Goal: Task Accomplishment & Management: Complete application form

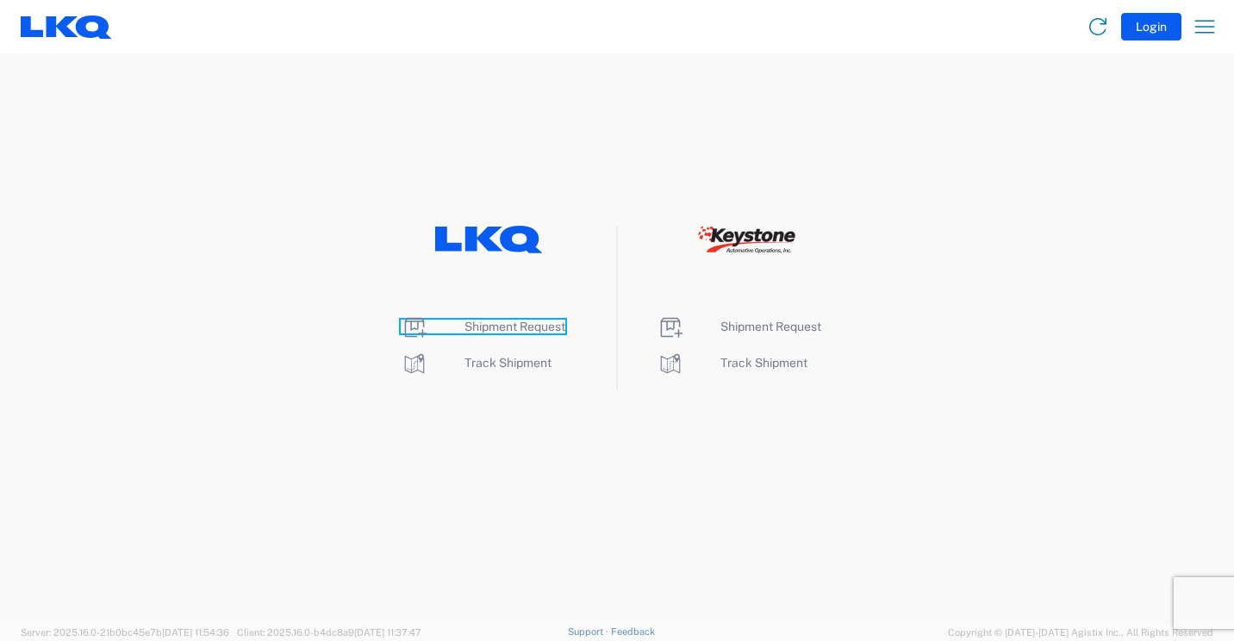
click at [490, 320] on span "Shipment Request" at bounding box center [515, 327] width 101 height 14
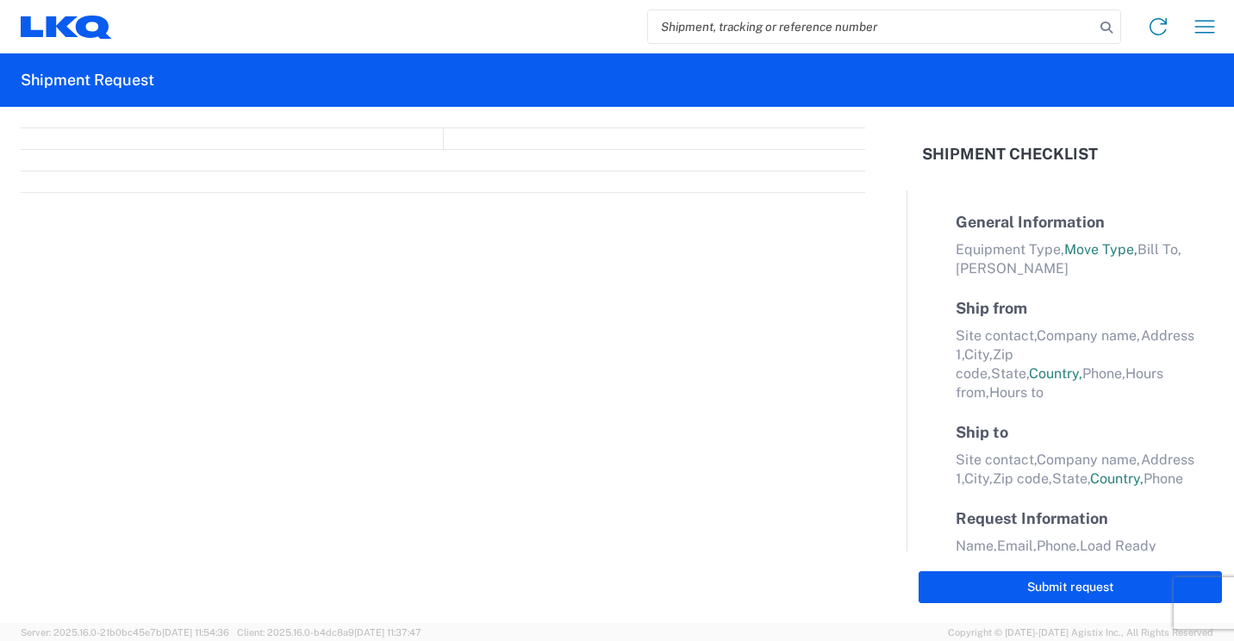
select select "FULL"
select select "LBS"
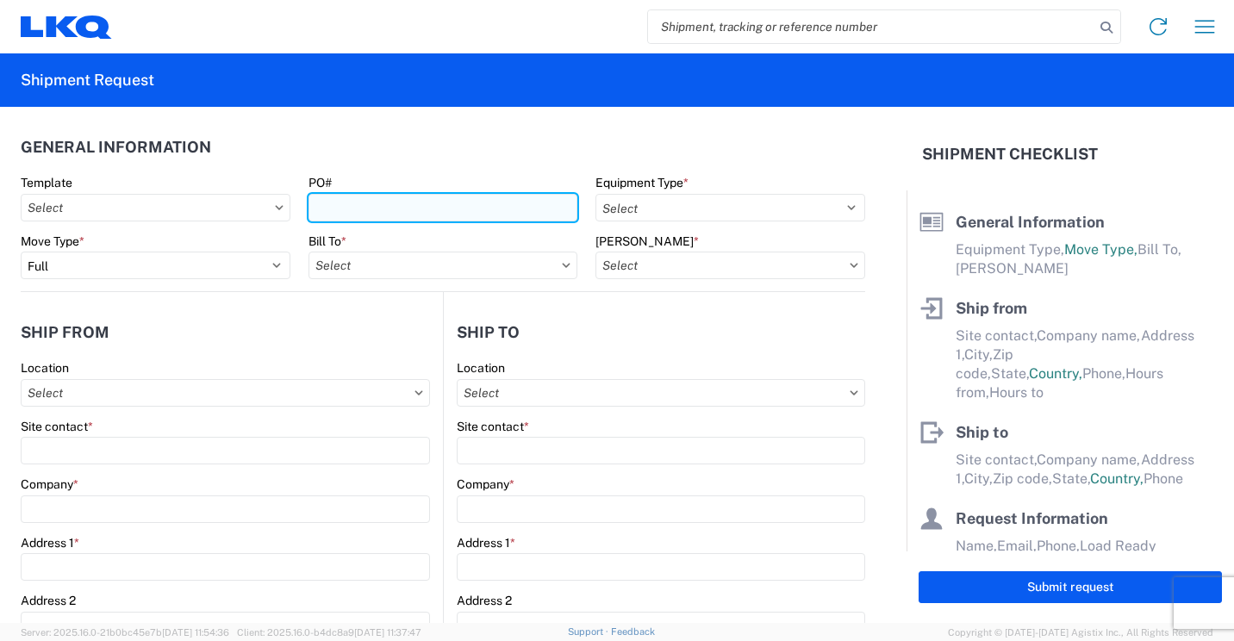
click at [505, 206] on input "PO#" at bounding box center [444, 208] width 270 height 28
type input "41699"
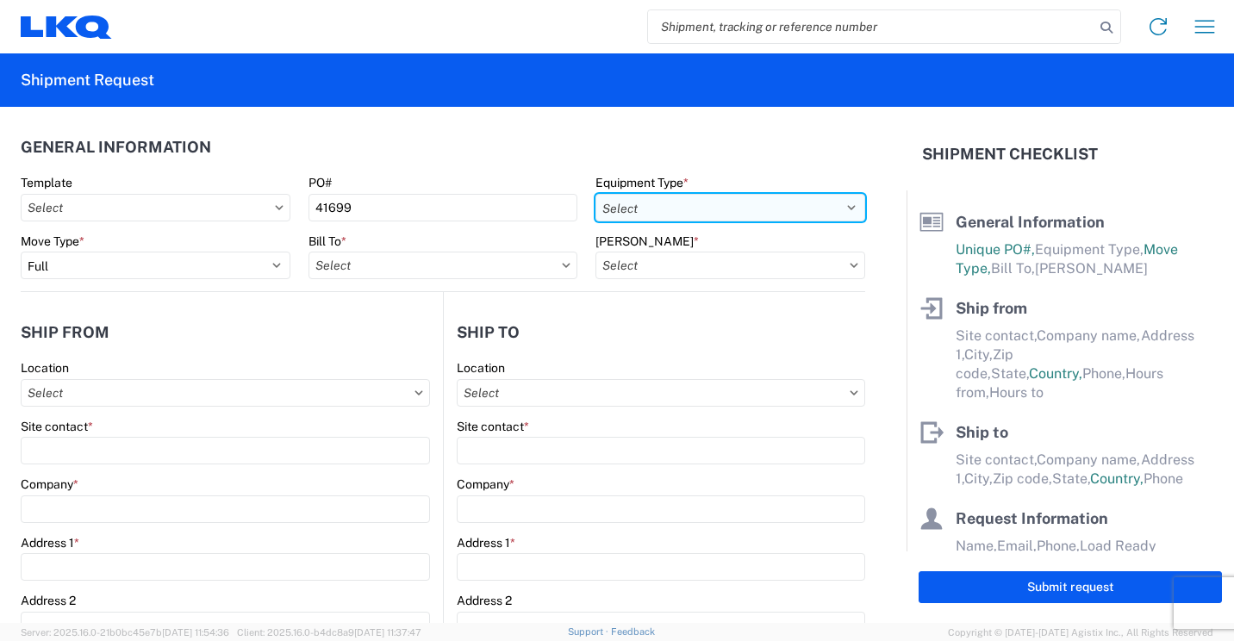
click at [724, 206] on select "Select 53’ Dry Van Flatbed Dropdeck (van) Lowboy (flatbed) Rail" at bounding box center [731, 208] width 270 height 28
select select "STDV"
click at [596, 194] on select "Select 53’ Dry Van Flatbed Dropdeck (van) Lowboy (flatbed) Rail" at bounding box center [731, 208] width 270 height 28
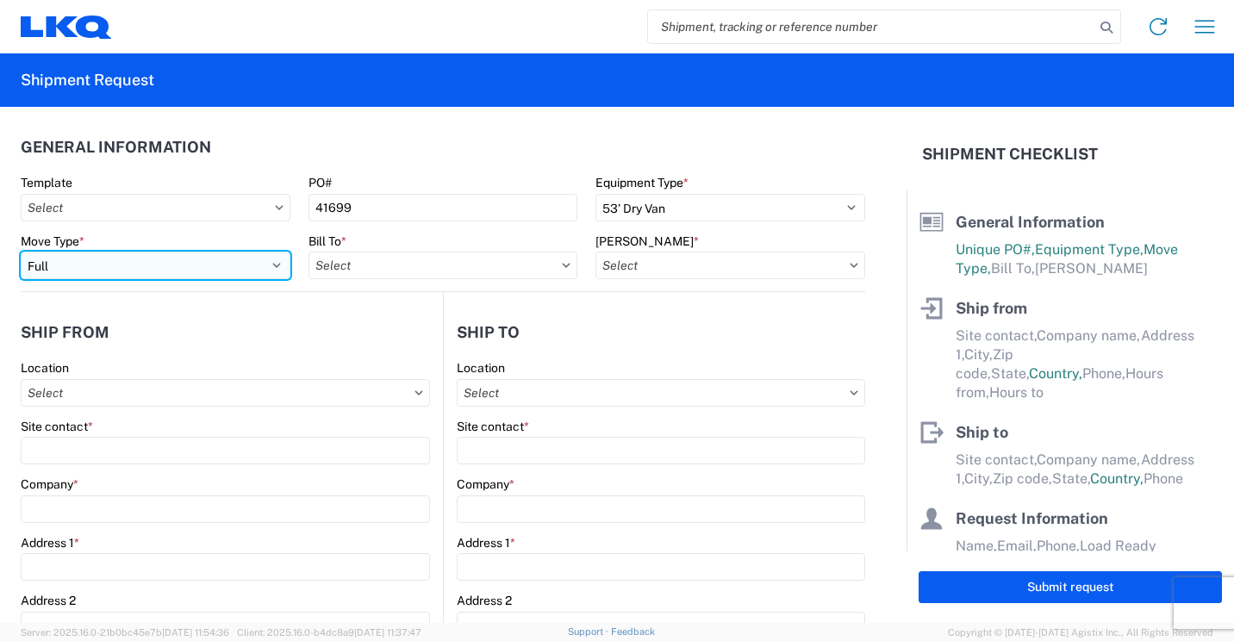
click at [258, 264] on select "Select Full Partial TL" at bounding box center [156, 266] width 270 height 28
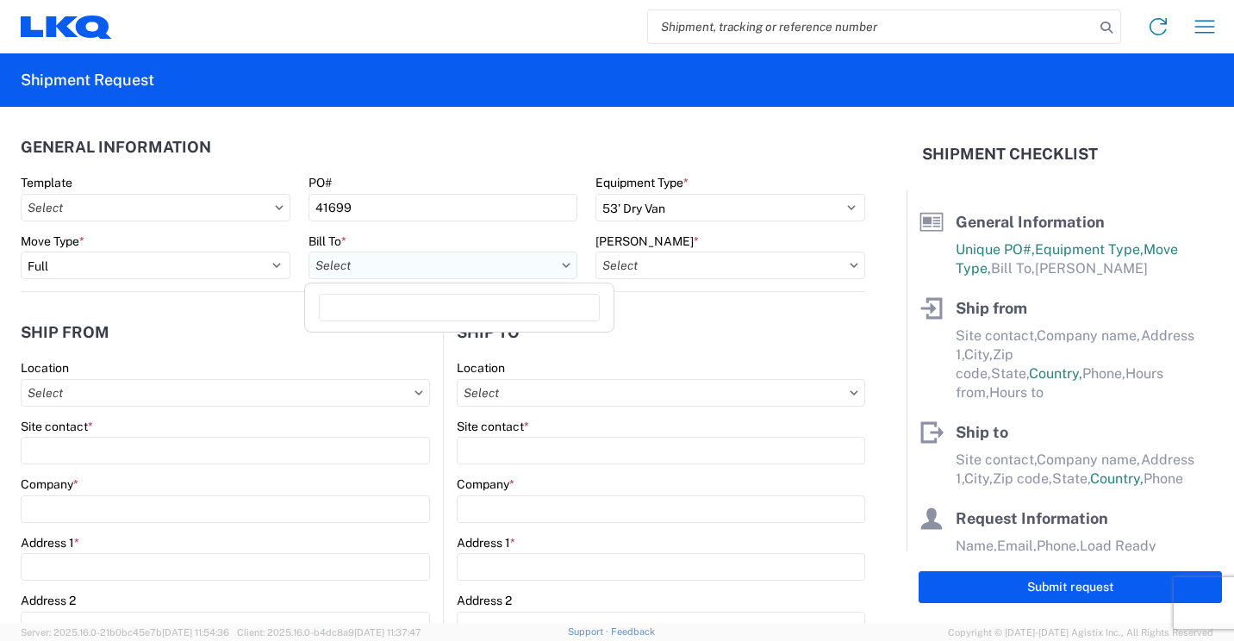
click at [419, 260] on input "Bill To *" at bounding box center [444, 266] width 270 height 28
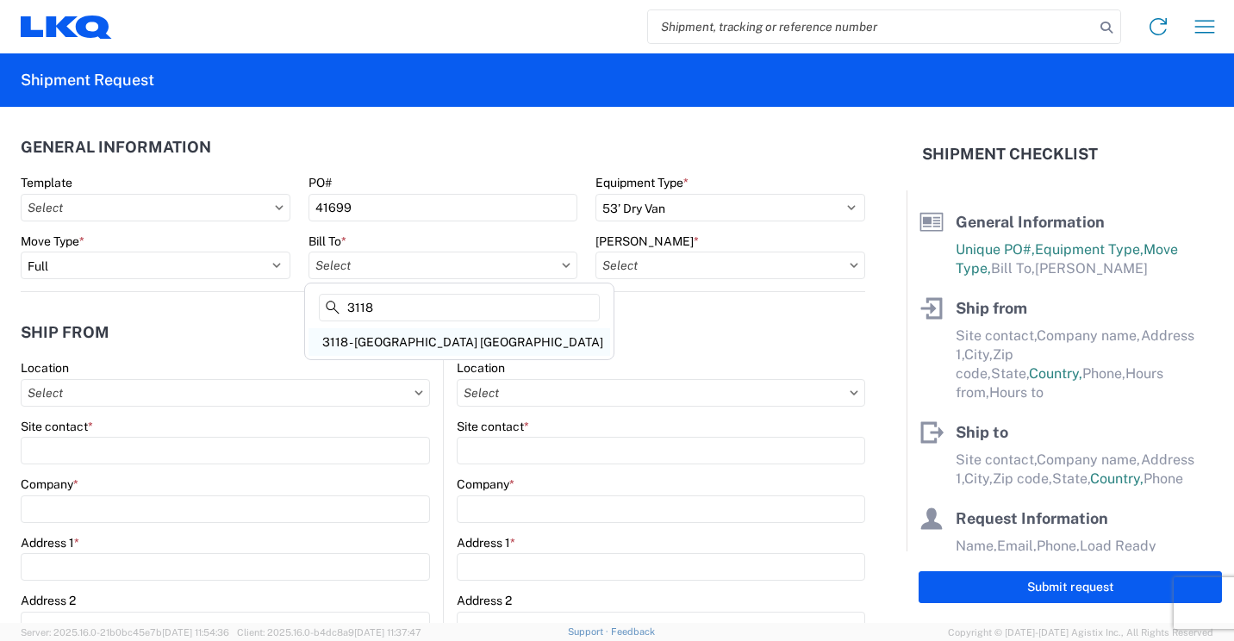
type input "3118"
click at [411, 334] on div "3118 - [GEOGRAPHIC_DATA] [GEOGRAPHIC_DATA]" at bounding box center [460, 342] width 302 height 28
type input "3118 - [GEOGRAPHIC_DATA] [GEOGRAPHIC_DATA]"
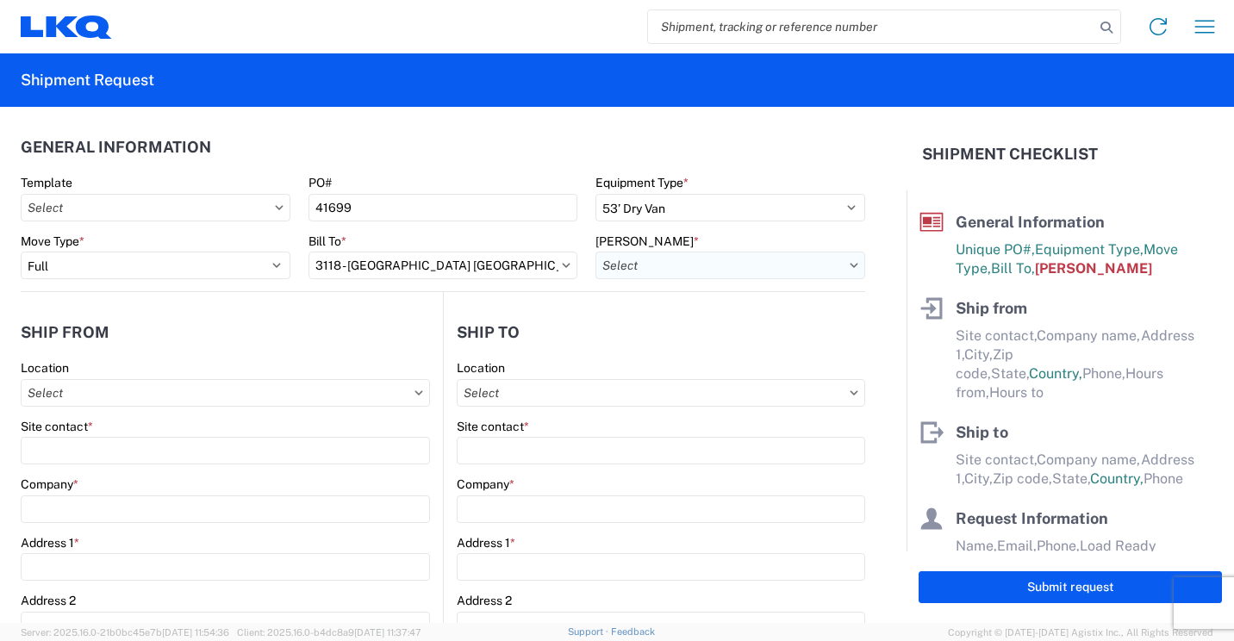
click at [660, 263] on input "[PERSON_NAME] *" at bounding box center [731, 266] width 270 height 28
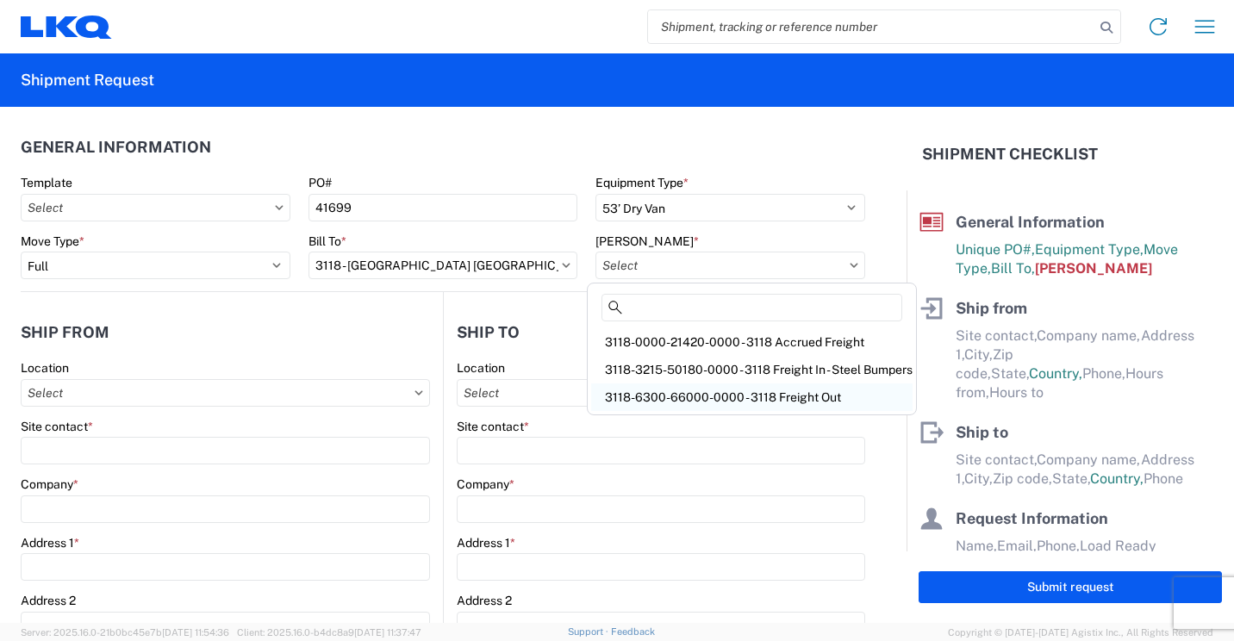
click at [657, 391] on div "3118-6300-66000-0000 - 3118 Freight Out" at bounding box center [752, 398] width 322 height 28
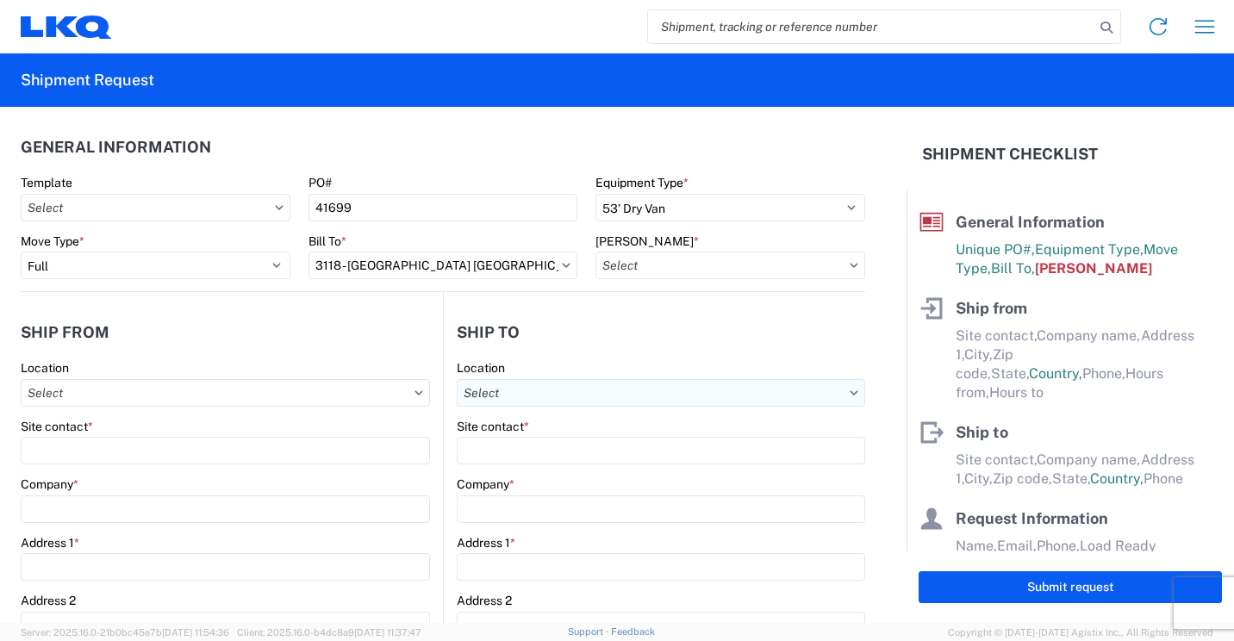
type input "3118-6300-66000-0000 - 3118 Freight Out"
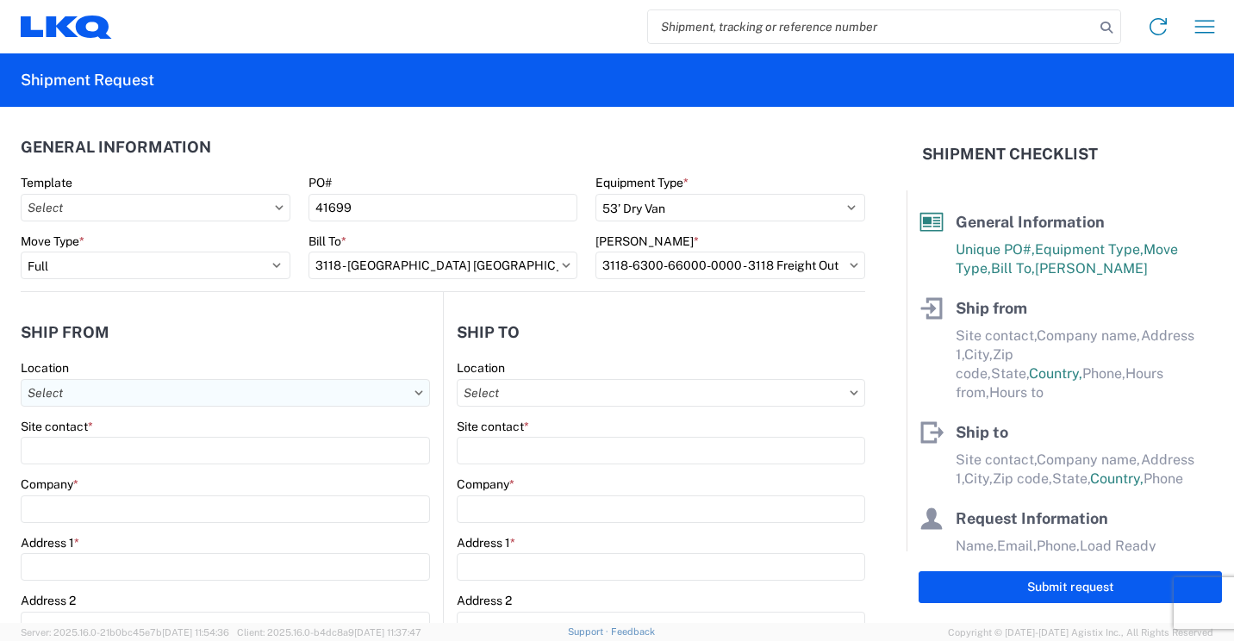
click at [240, 392] on input "Location" at bounding box center [225, 393] width 409 height 28
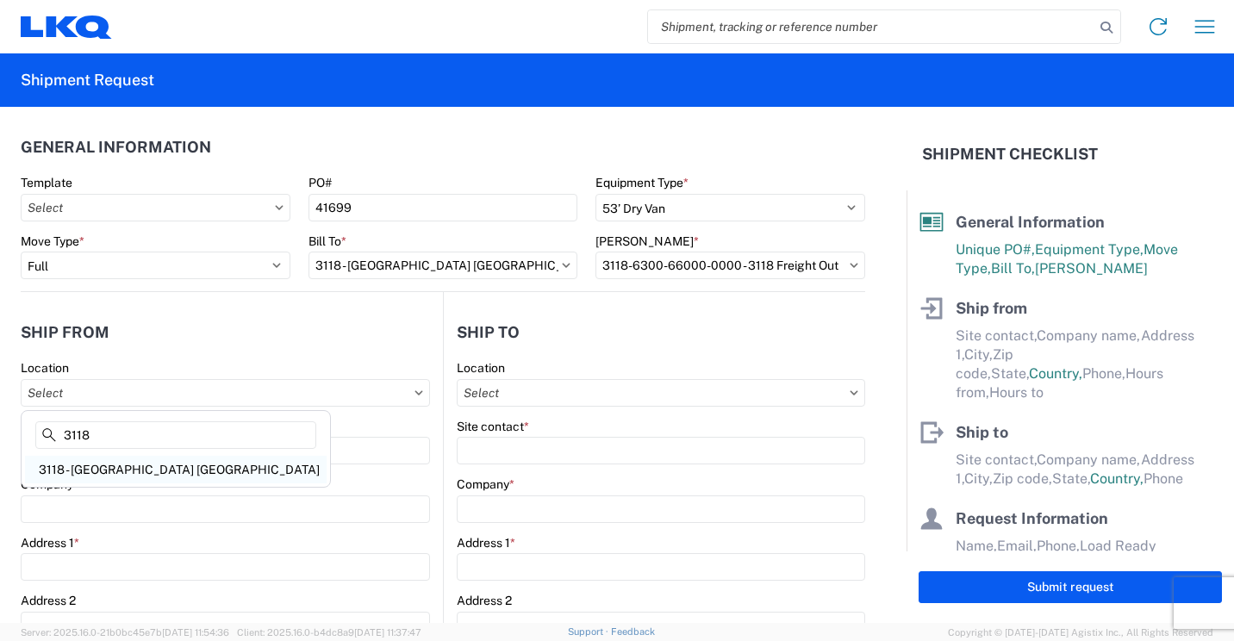
type input "3118"
click at [89, 471] on div "3118 - [GEOGRAPHIC_DATA] [GEOGRAPHIC_DATA]" at bounding box center [176, 470] width 302 height 28
type input "3118 - [GEOGRAPHIC_DATA] [GEOGRAPHIC_DATA]"
type input "LKQ Corporation"
type input "[STREET_ADDRESS]"
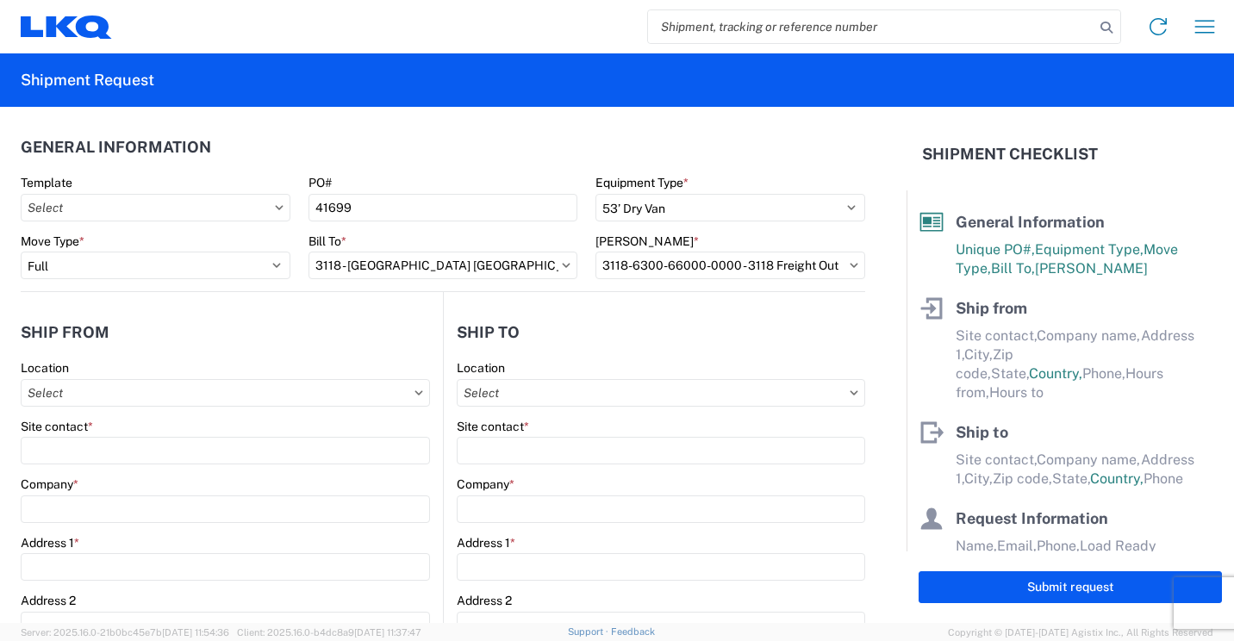
type input "Brainerd"
type input "56401"
select select "MN"
select select "US"
type input "07:00"
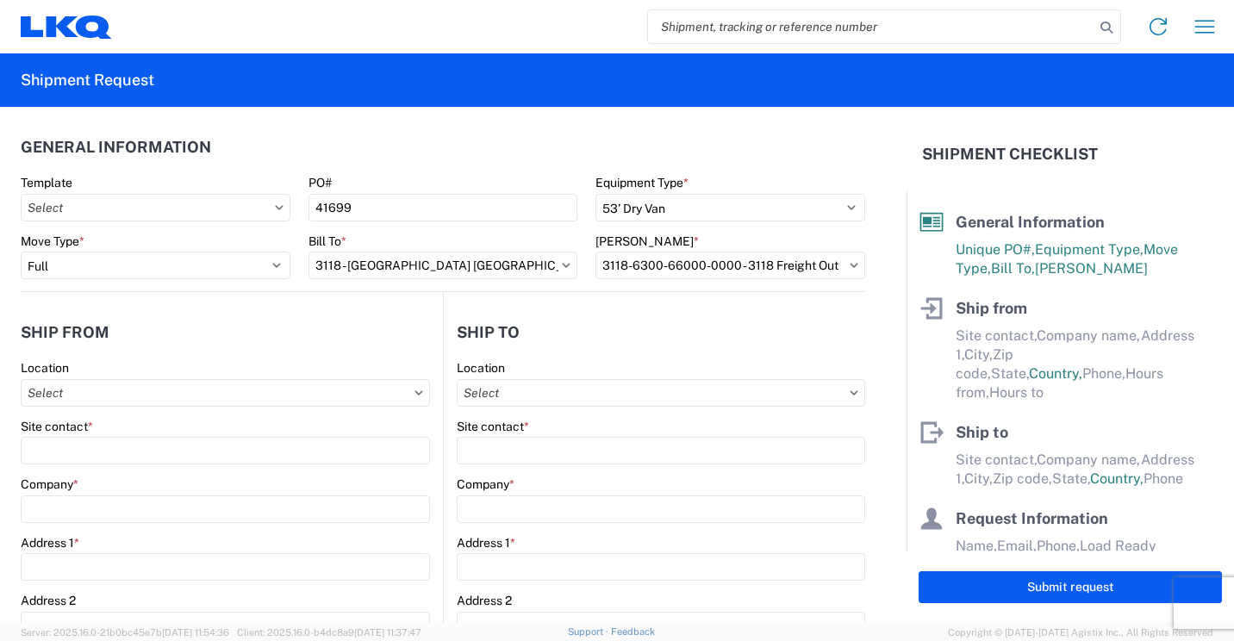
type input "16:30"
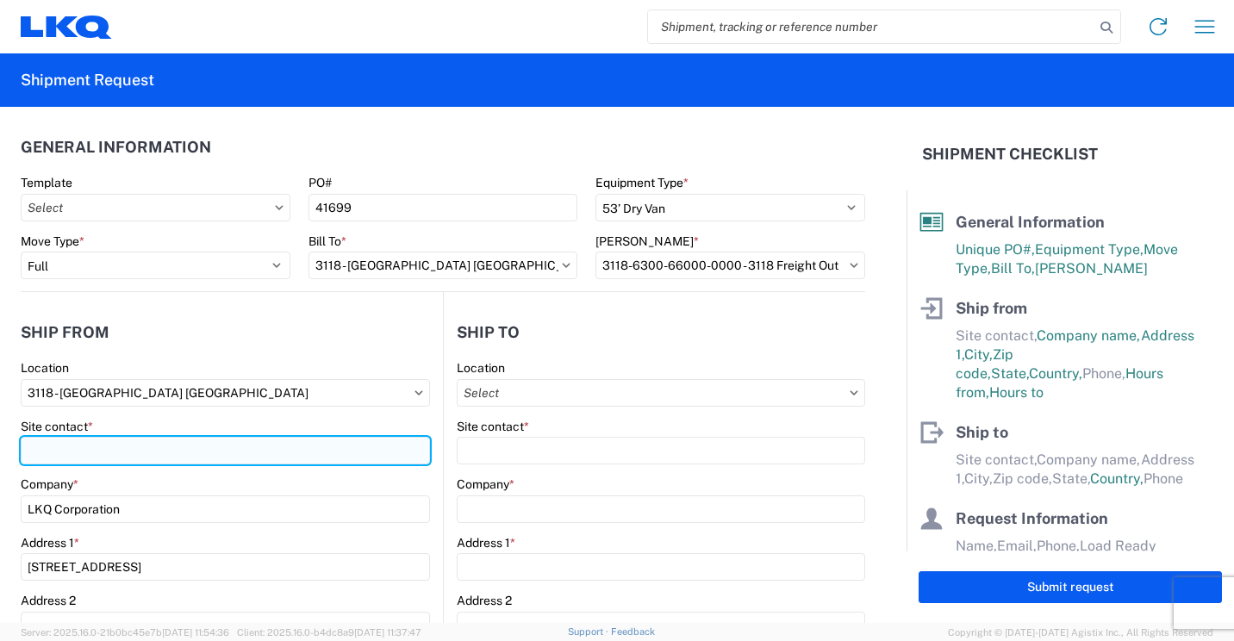
click at [116, 460] on input "Site contact *" at bounding box center [225, 451] width 409 height 28
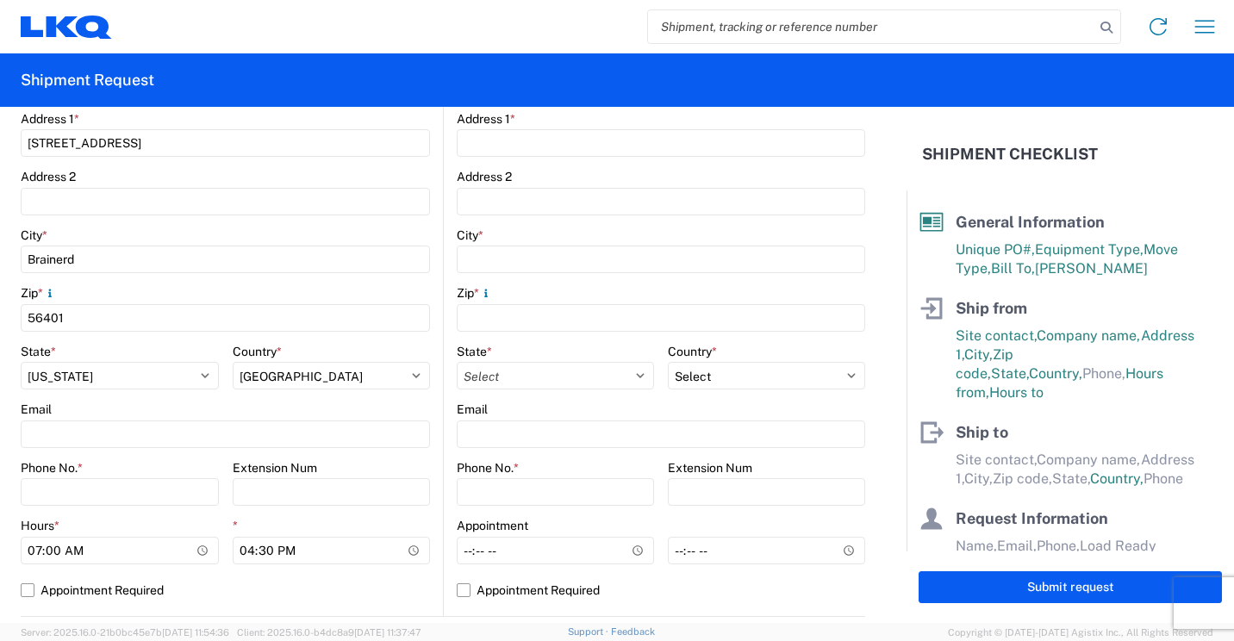
scroll to position [431, 0]
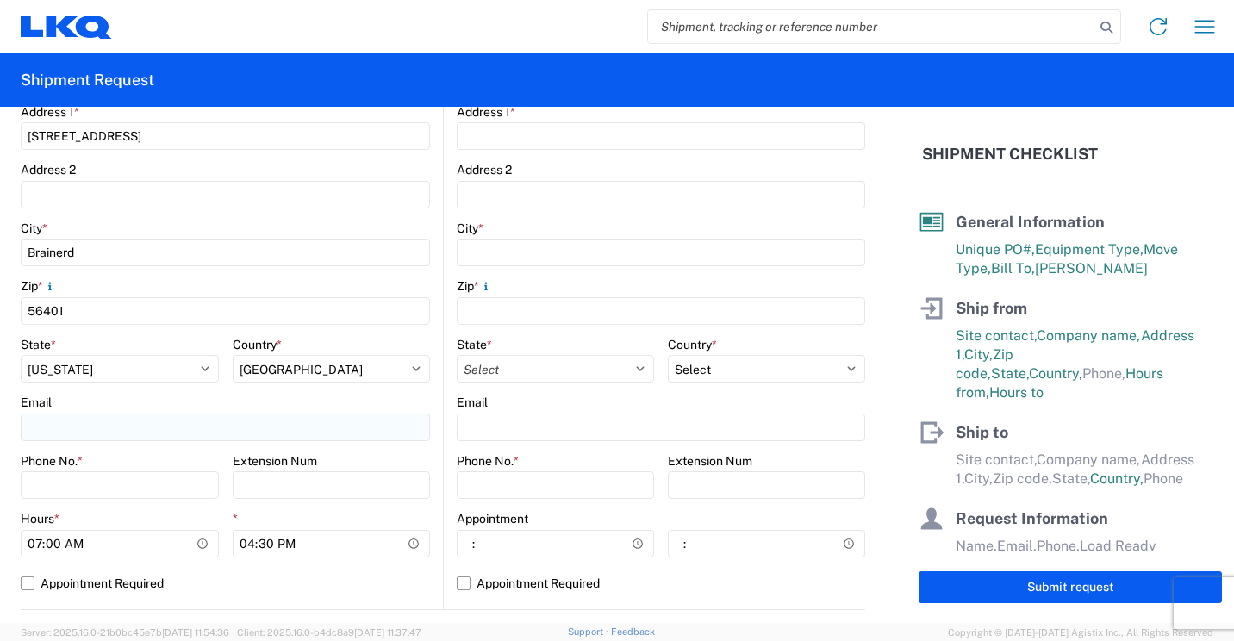
type input "[PERSON_NAME]"
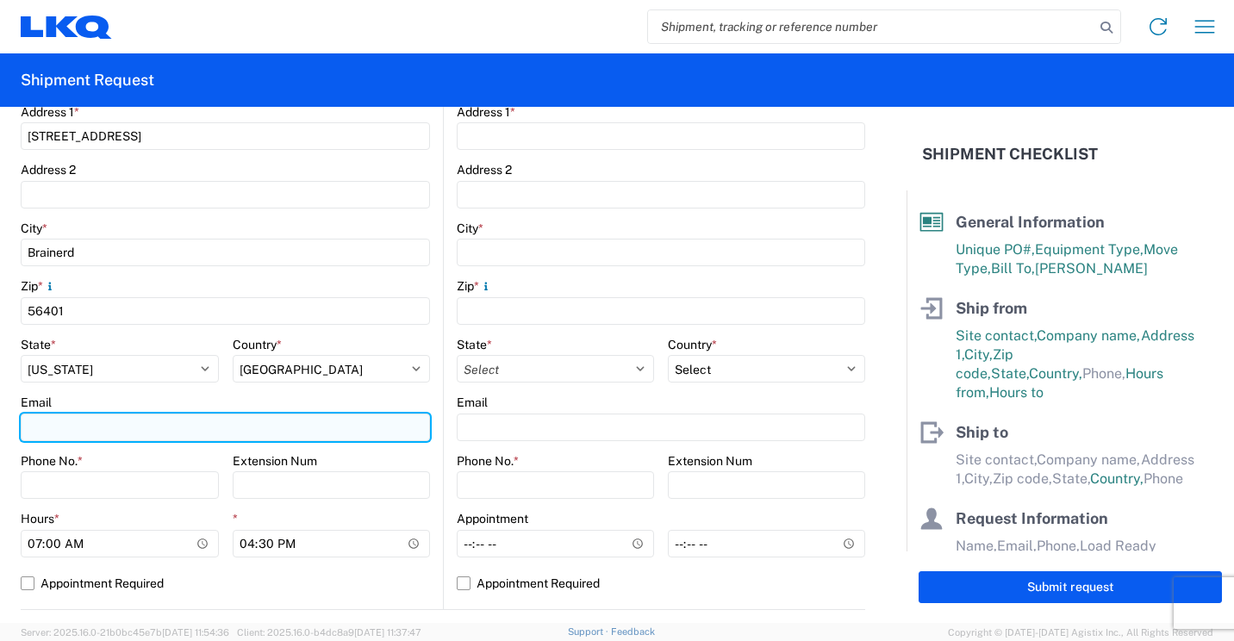
click at [138, 426] on input "Email" at bounding box center [225, 428] width 409 height 28
type input "[EMAIL_ADDRESS][DOMAIN_NAME]"
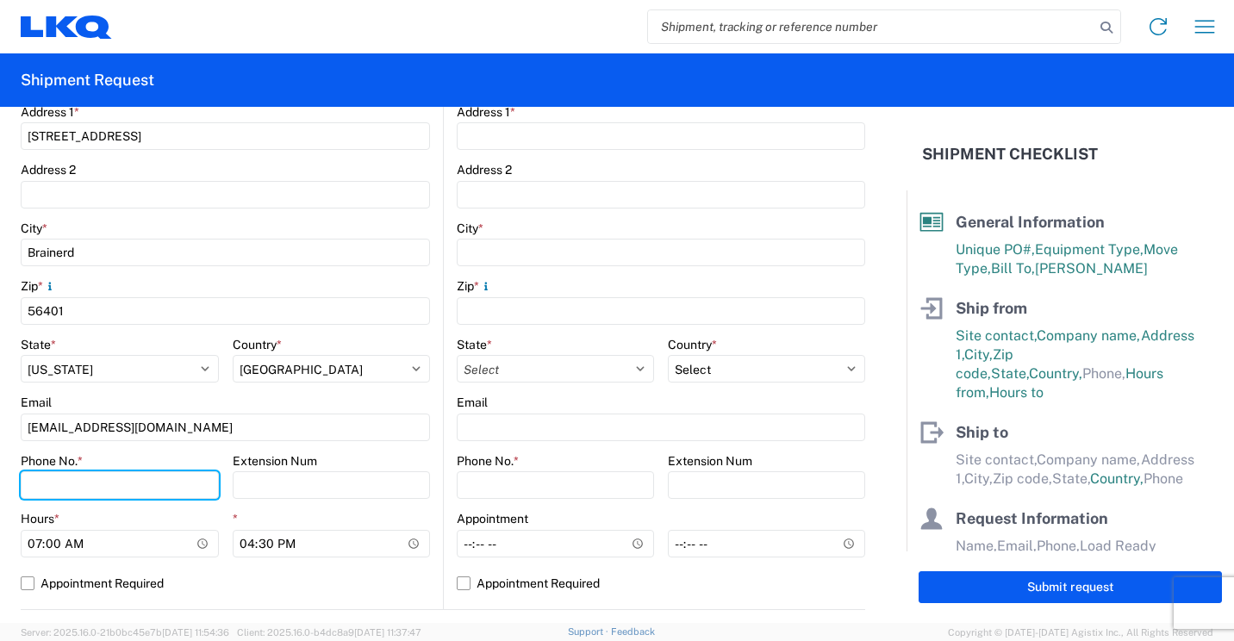
type input "2182973820"
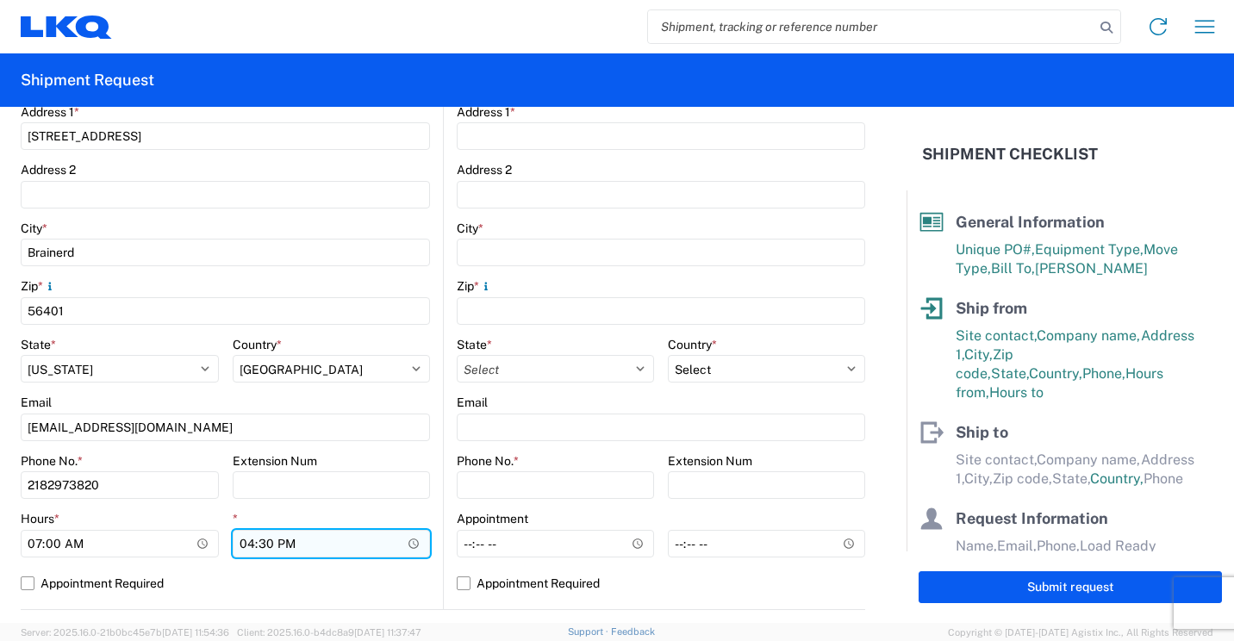
click at [244, 543] on input "16:30" at bounding box center [332, 544] width 198 height 28
type input "13:30"
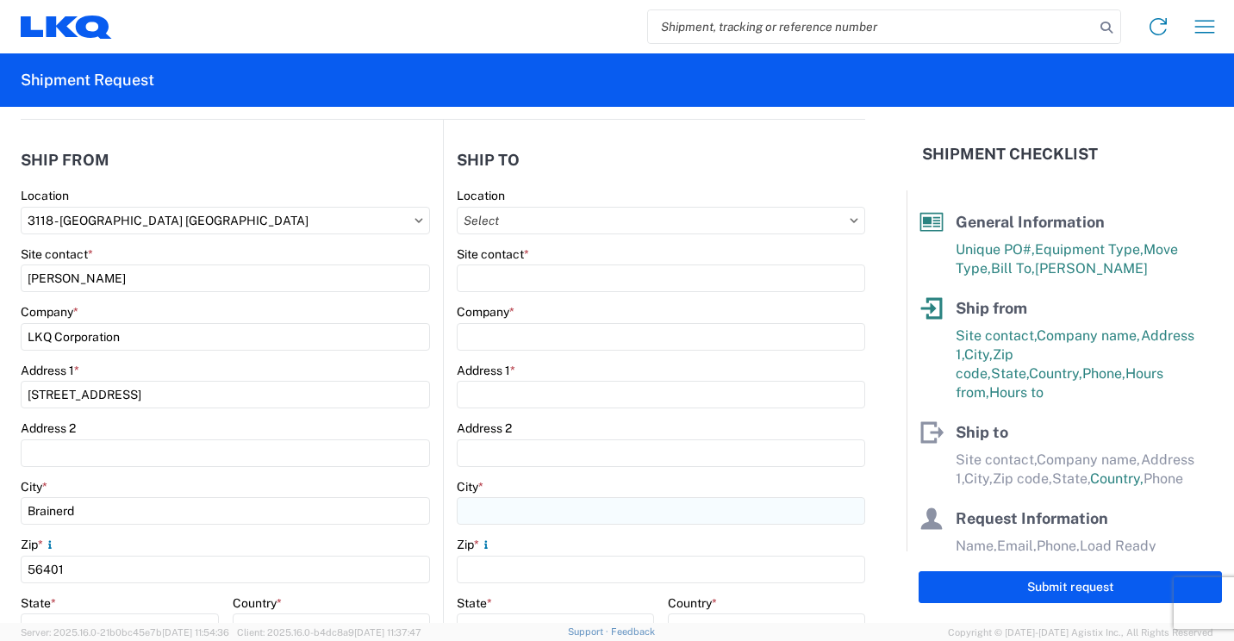
scroll to position [86, 0]
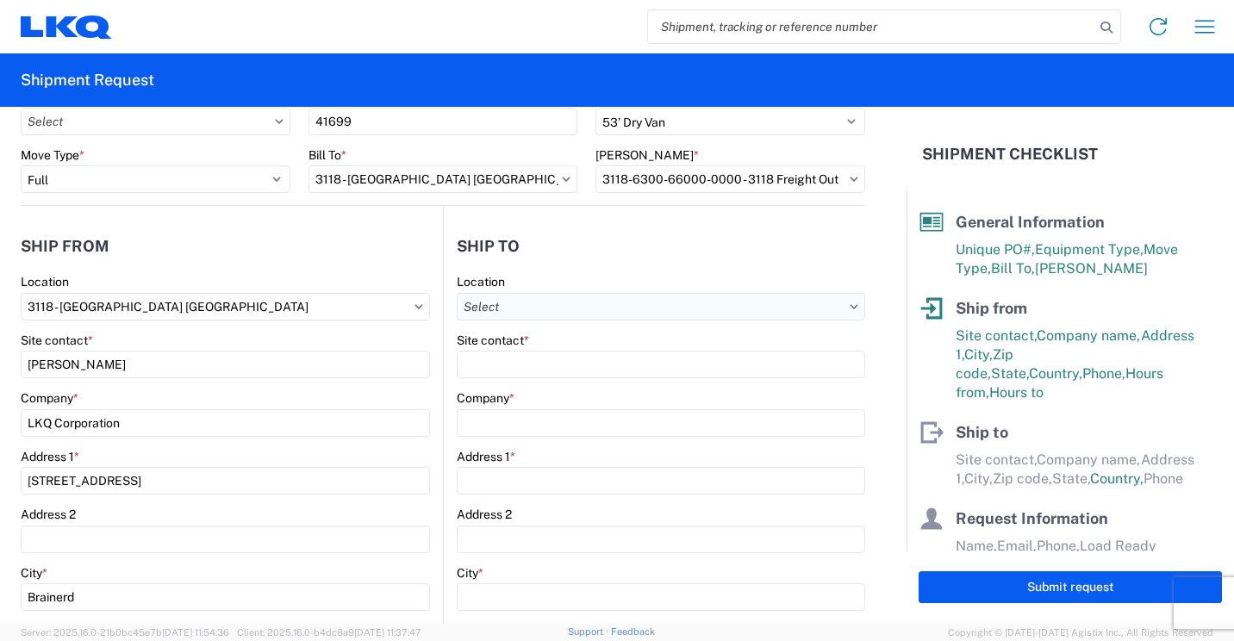
click at [795, 311] on input "Location" at bounding box center [661, 307] width 409 height 28
type input "032"
click at [522, 382] on div "3032 - [GEOGRAPHIC_DATA] [GEOGRAPHIC_DATA]" at bounding box center [606, 384] width 302 height 28
type input "3032 - [GEOGRAPHIC_DATA] [GEOGRAPHIC_DATA]"
type input "LKQ Corporation"
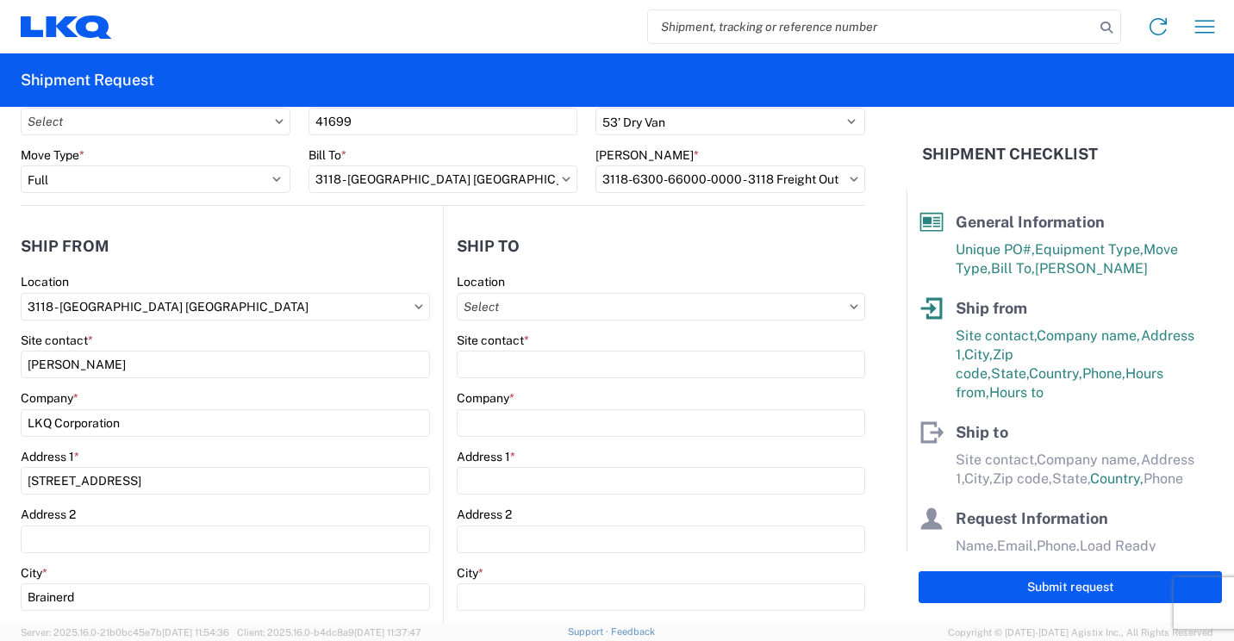
type input "[STREET_ADDRESS]"
type input "[PERSON_NAME]"
type input "98390"
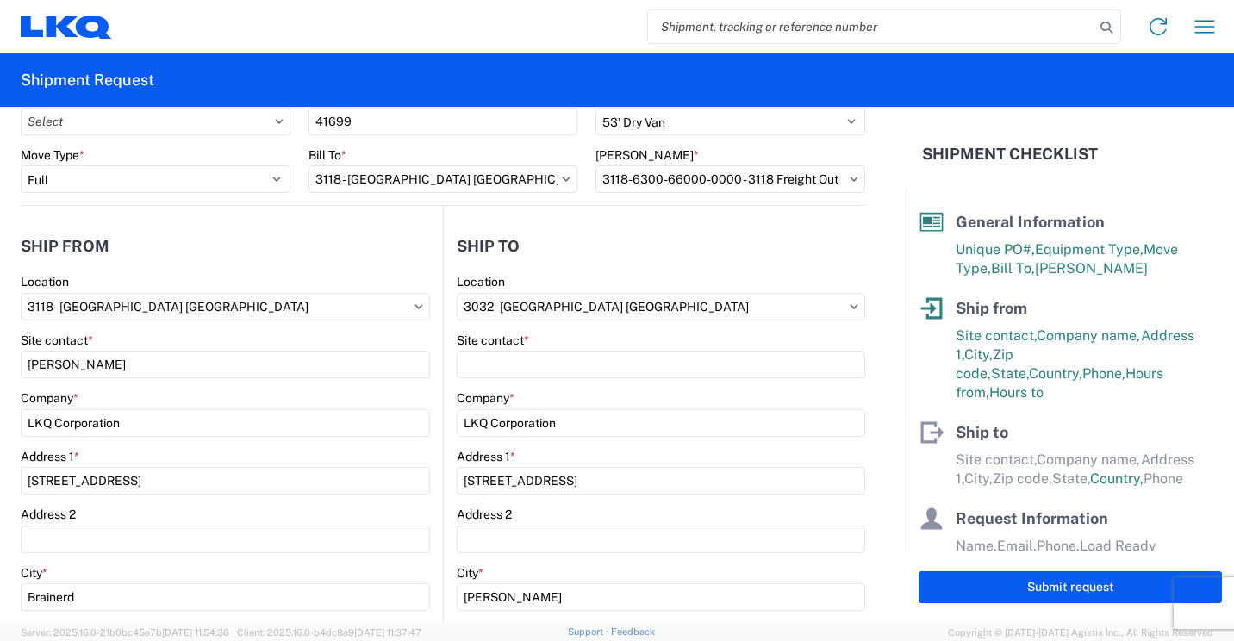
select select "US"
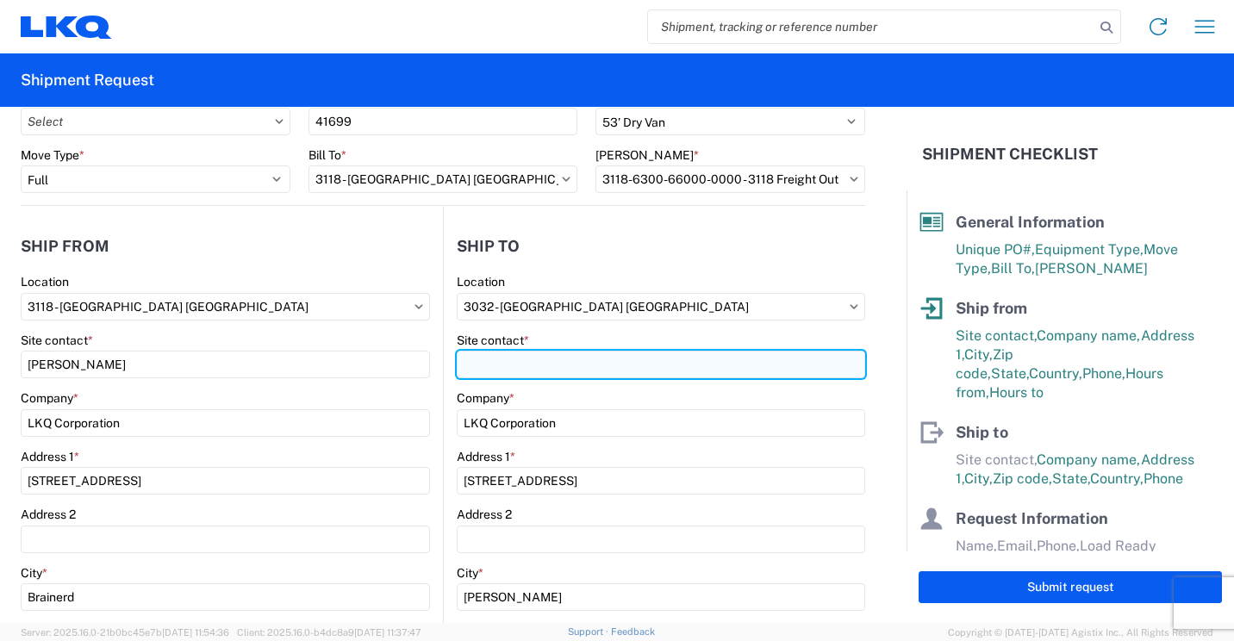
click at [540, 370] on input "Site contact *" at bounding box center [661, 365] width 409 height 28
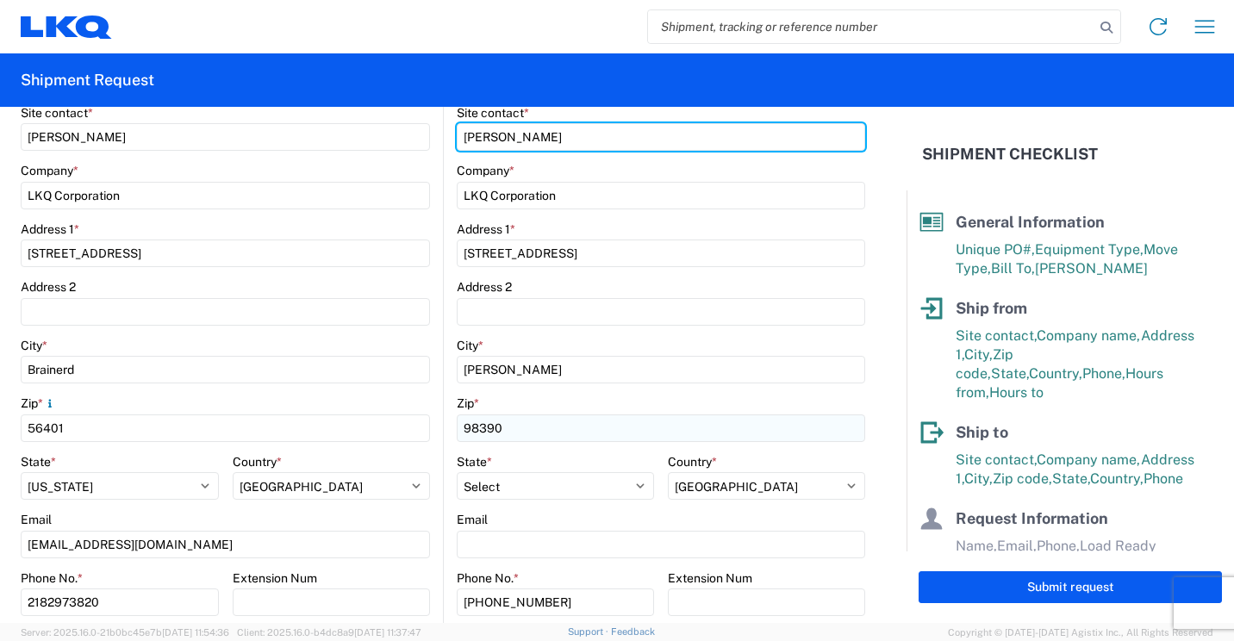
scroll to position [345, 0]
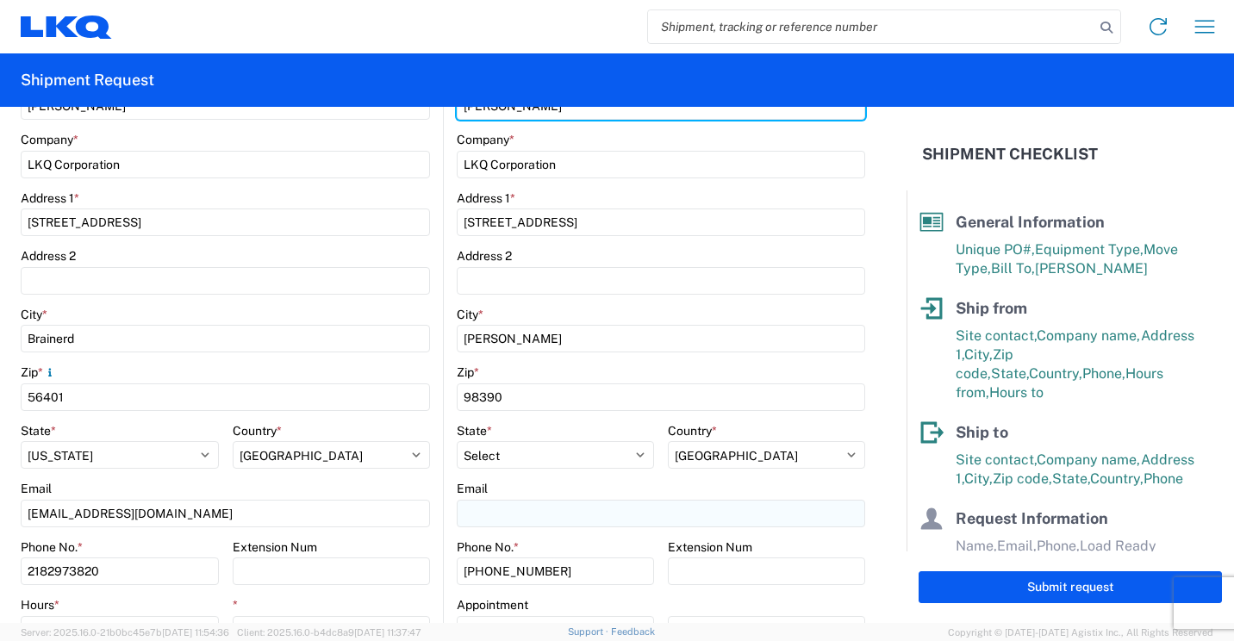
type input "[PERSON_NAME]"
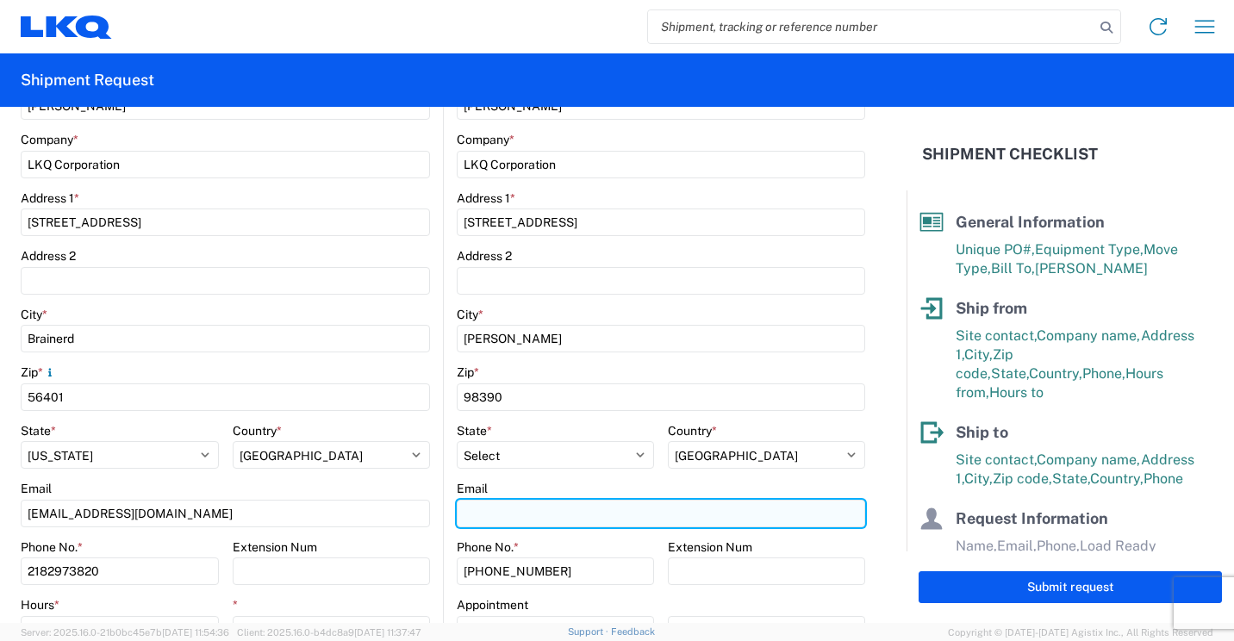
click at [596, 516] on input "Email" at bounding box center [661, 514] width 409 height 28
type input "[EMAIL_ADDRESS][DOMAIN_NAME]"
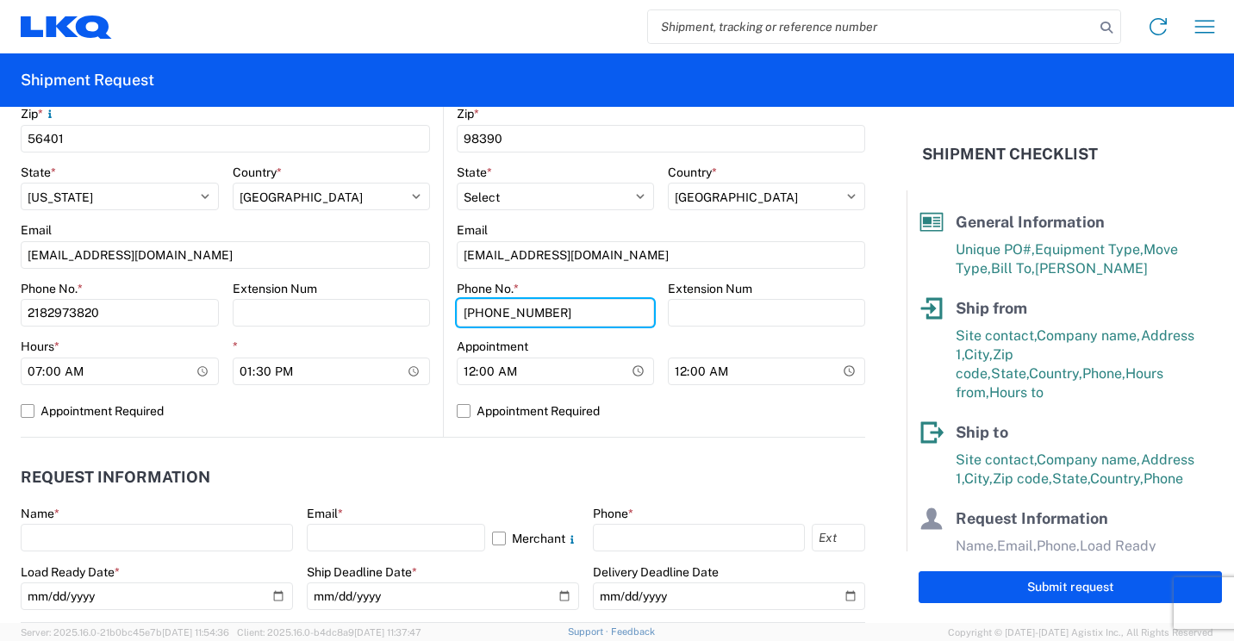
scroll to position [776, 0]
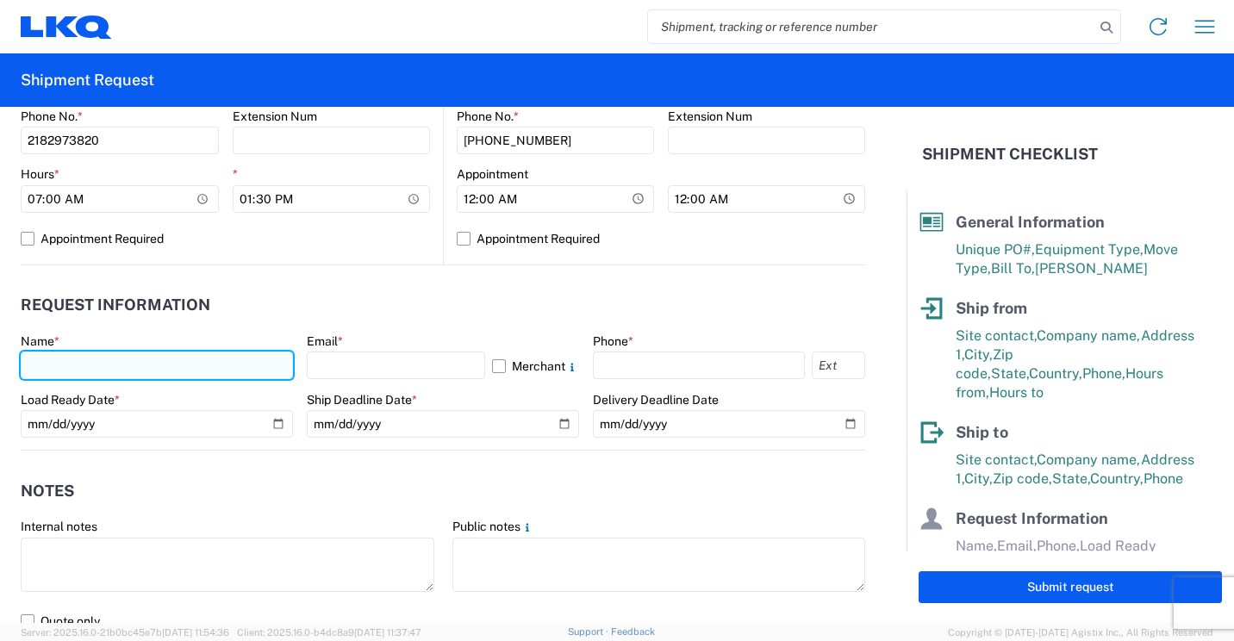
drag, startPoint x: 210, startPoint y: 375, endPoint x: 259, endPoint y: 365, distance: 50.0
click at [210, 375] on input "text" at bounding box center [157, 366] width 272 height 28
type input "[PERSON_NAME]"
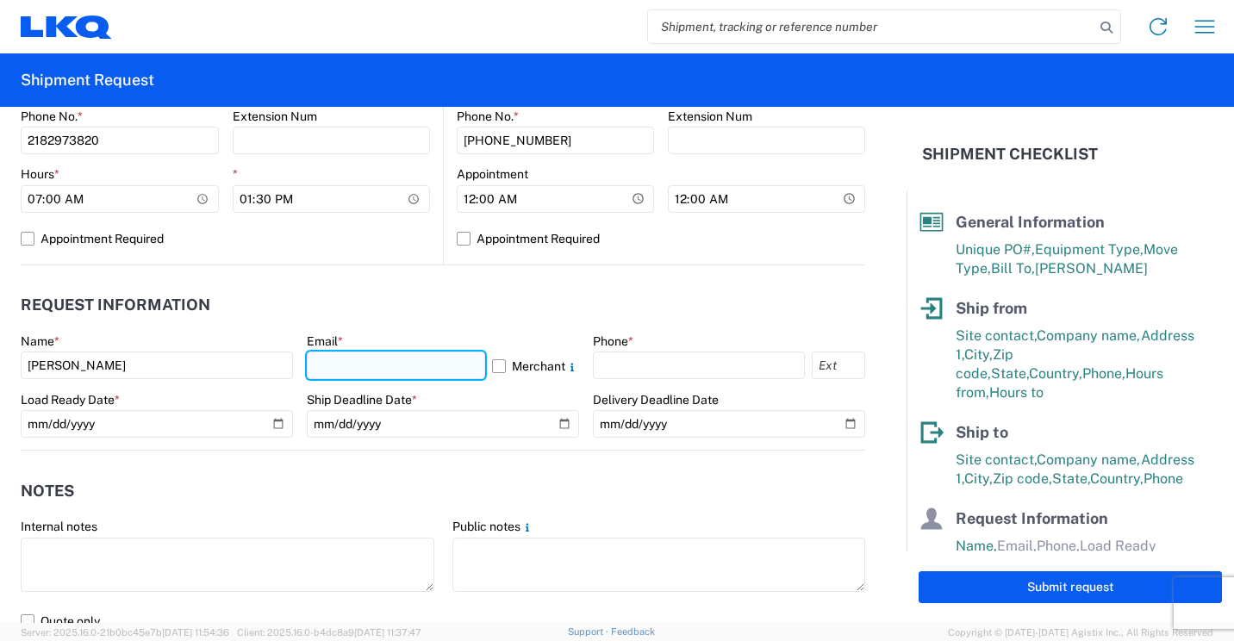
click at [455, 365] on input "text" at bounding box center [396, 366] width 178 height 28
type input "[EMAIL_ADDRESS][DOMAIN_NAME]"
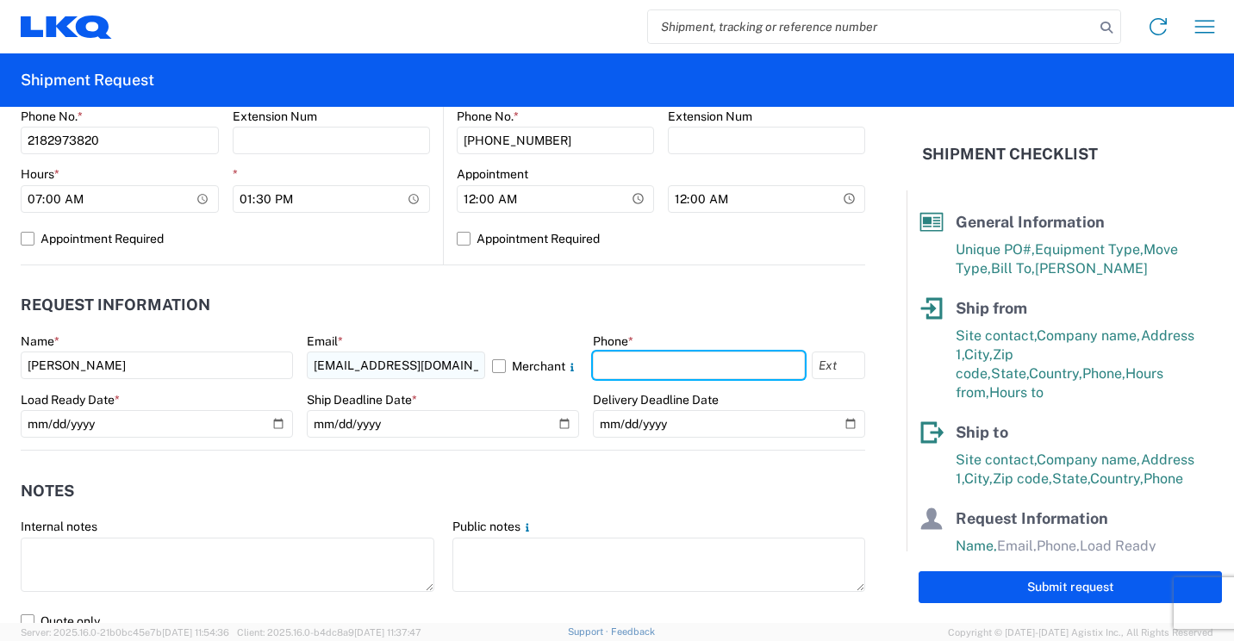
type input "2182973820"
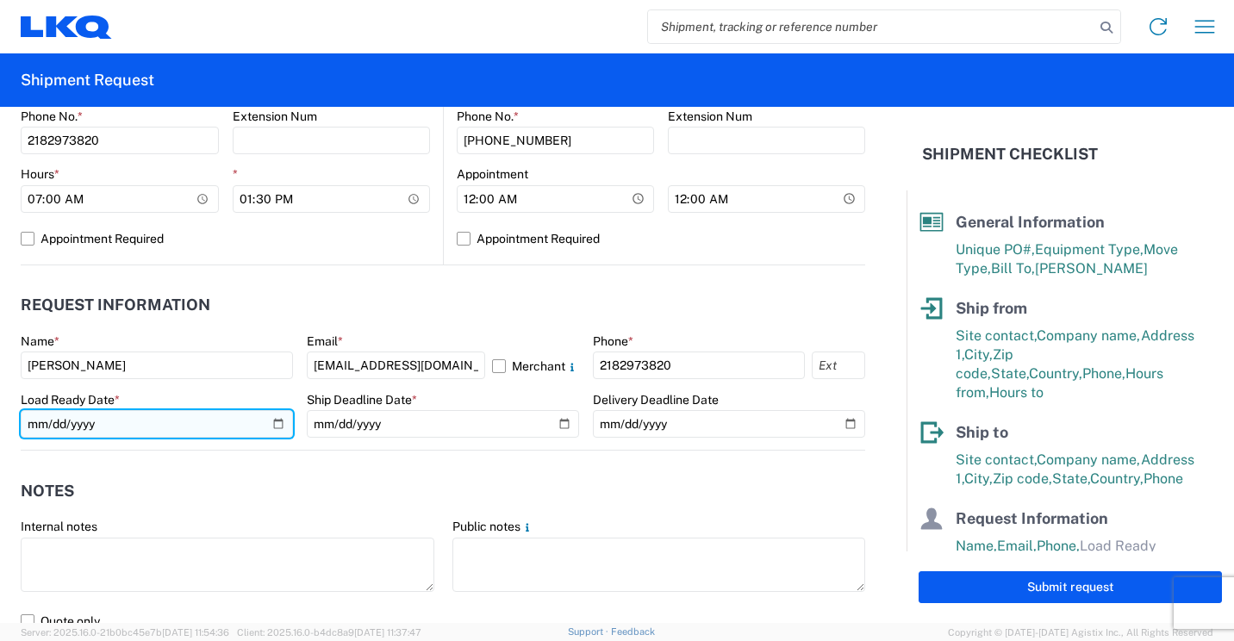
click at [271, 422] on input "date" at bounding box center [157, 424] width 272 height 28
type input "[DATE]"
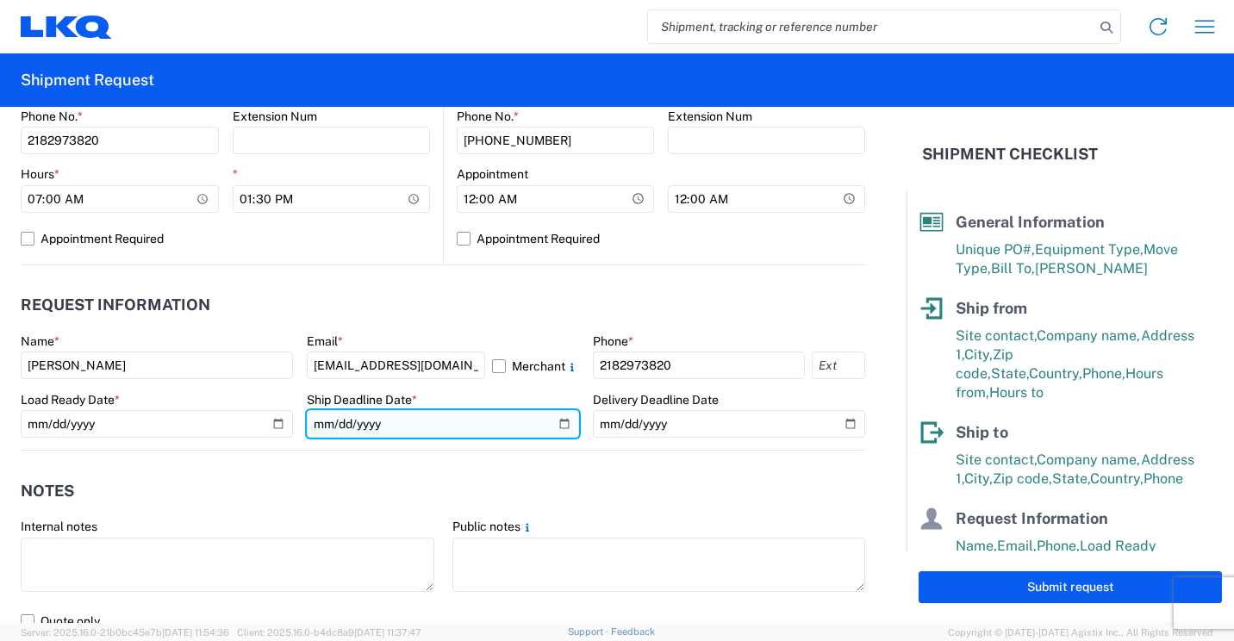
click at [557, 420] on input "date" at bounding box center [443, 424] width 272 height 28
type input "[DATE]"
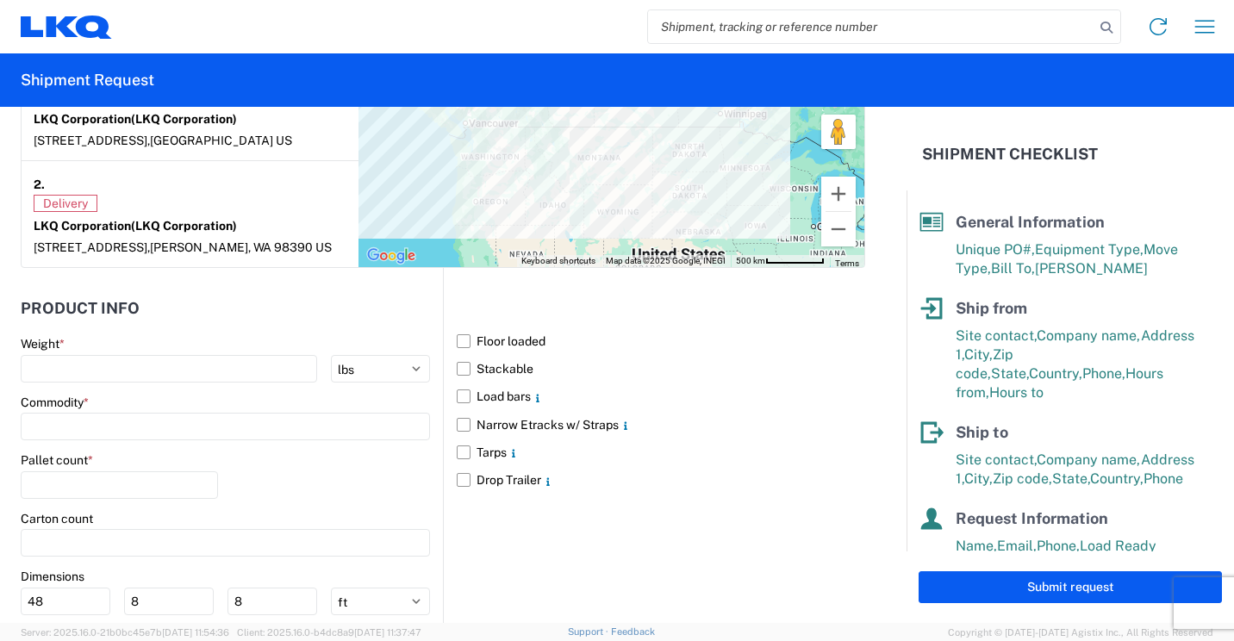
scroll to position [1465, 0]
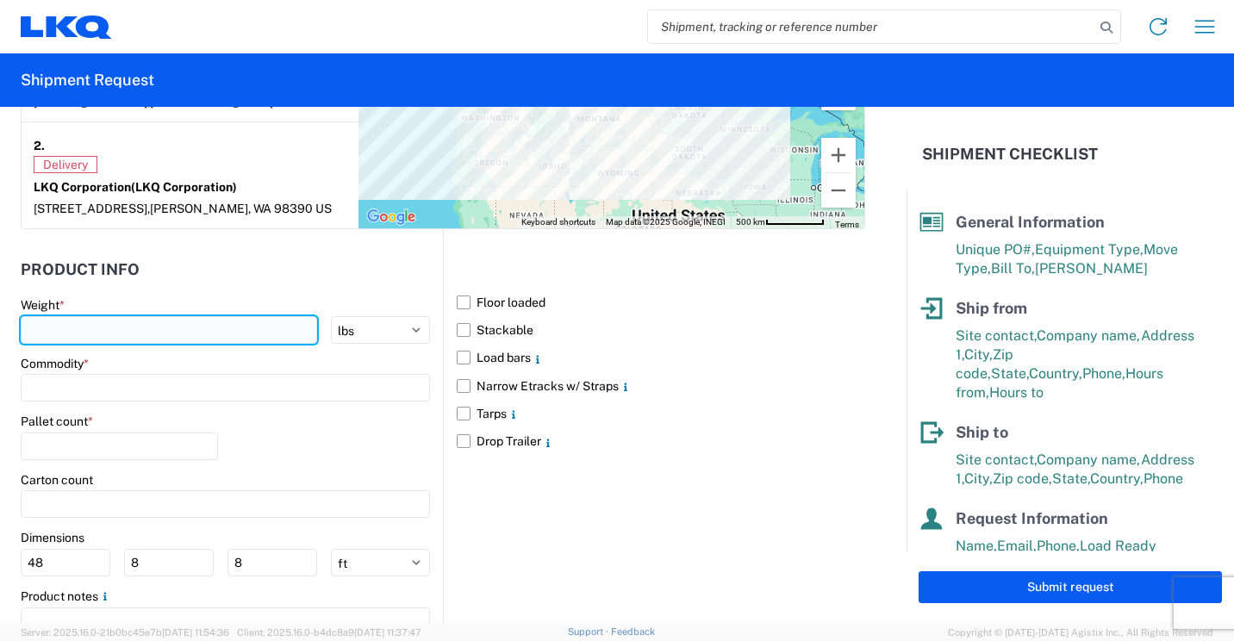
click at [197, 333] on input "number" at bounding box center [169, 330] width 297 height 28
type input "7782"
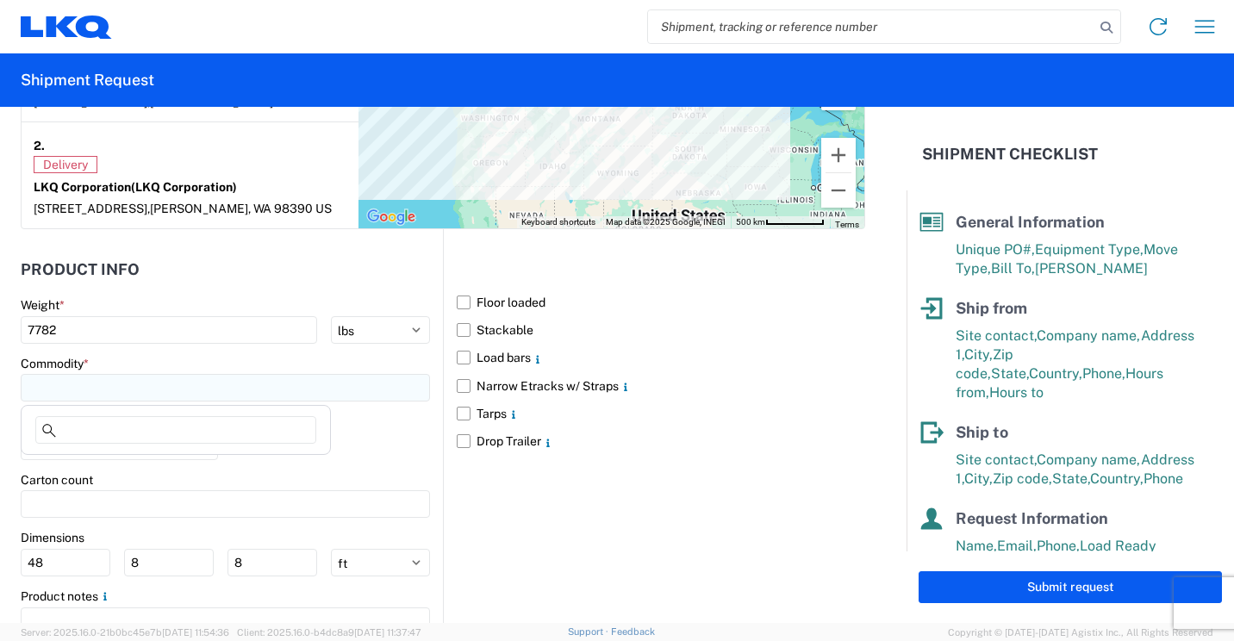
click at [336, 396] on input at bounding box center [225, 388] width 409 height 28
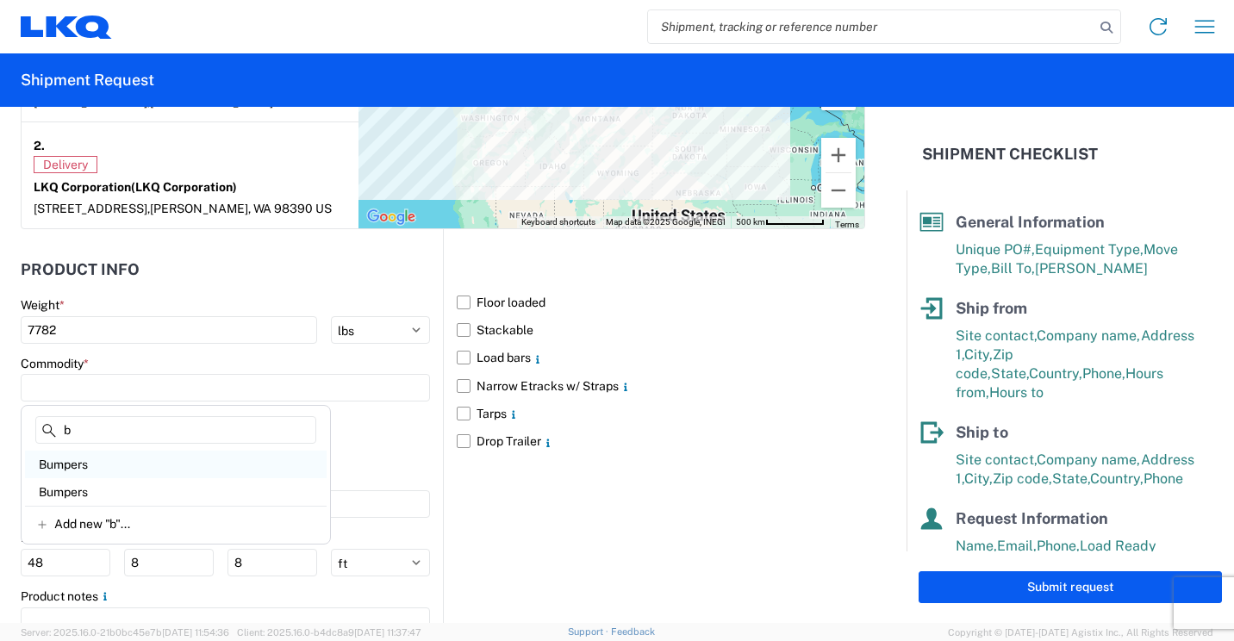
type input "b"
click at [109, 467] on div "Bumpers" at bounding box center [176, 465] width 302 height 28
type input "Bumpers"
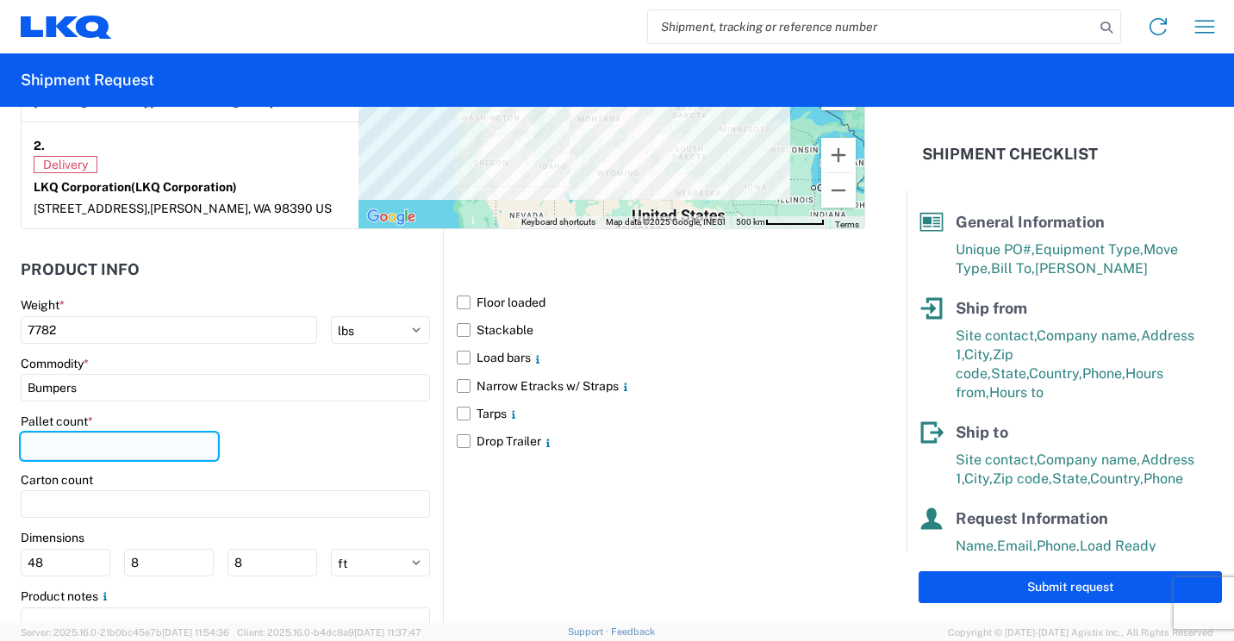
click at [122, 447] on input "number" at bounding box center [119, 447] width 197 height 28
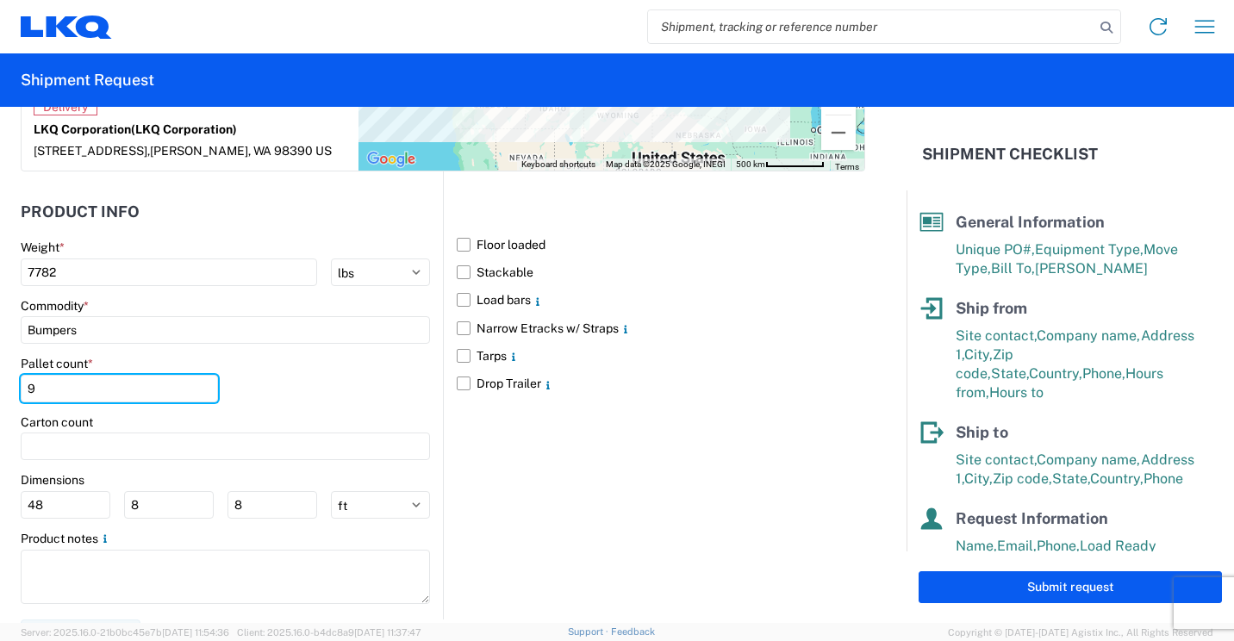
scroll to position [1552, 0]
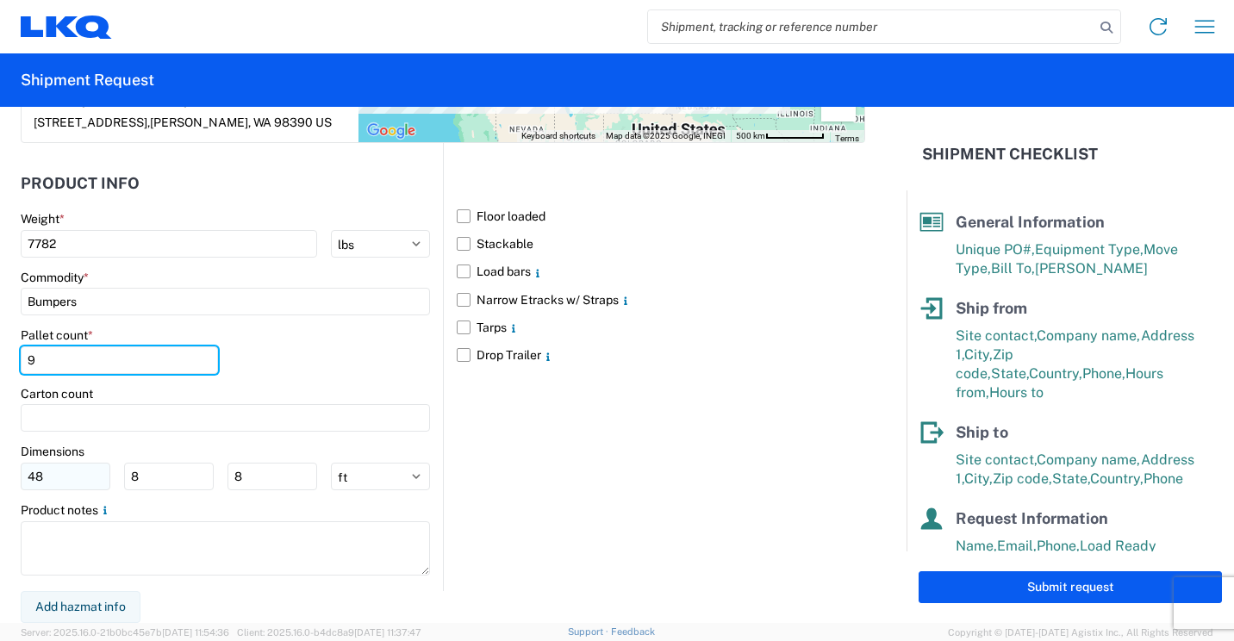
type input "9"
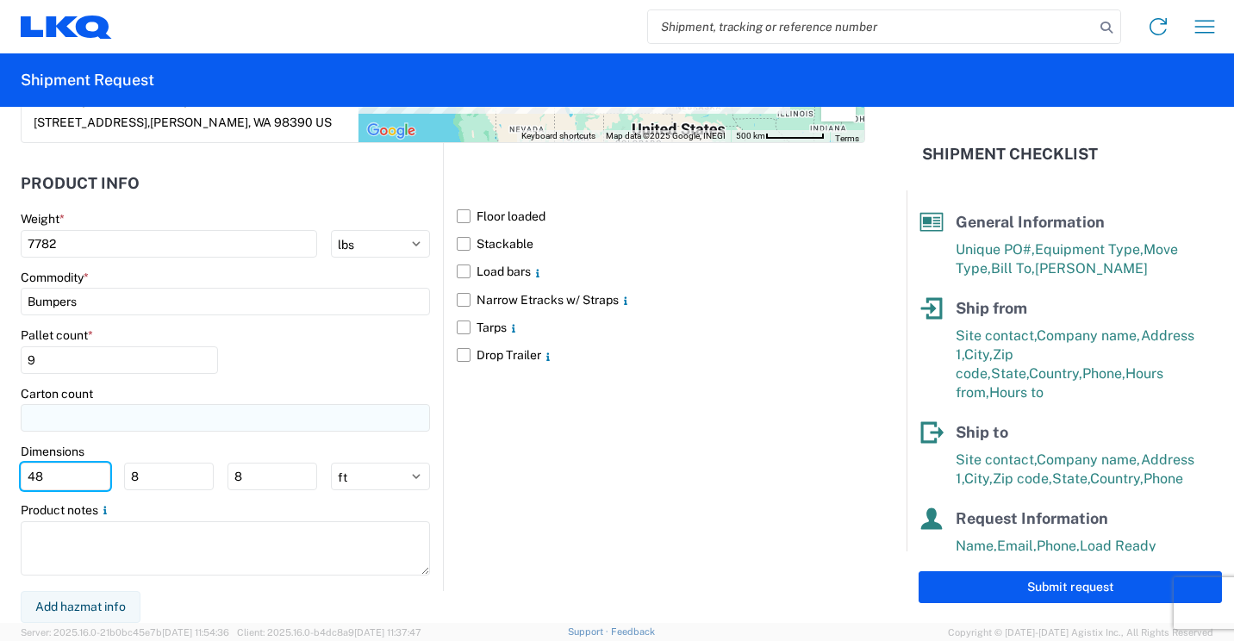
drag, startPoint x: 76, startPoint y: 475, endPoint x: 188, endPoint y: 429, distance: 121.0
click at [79, 473] on input "48" at bounding box center [66, 477] width 90 height 28
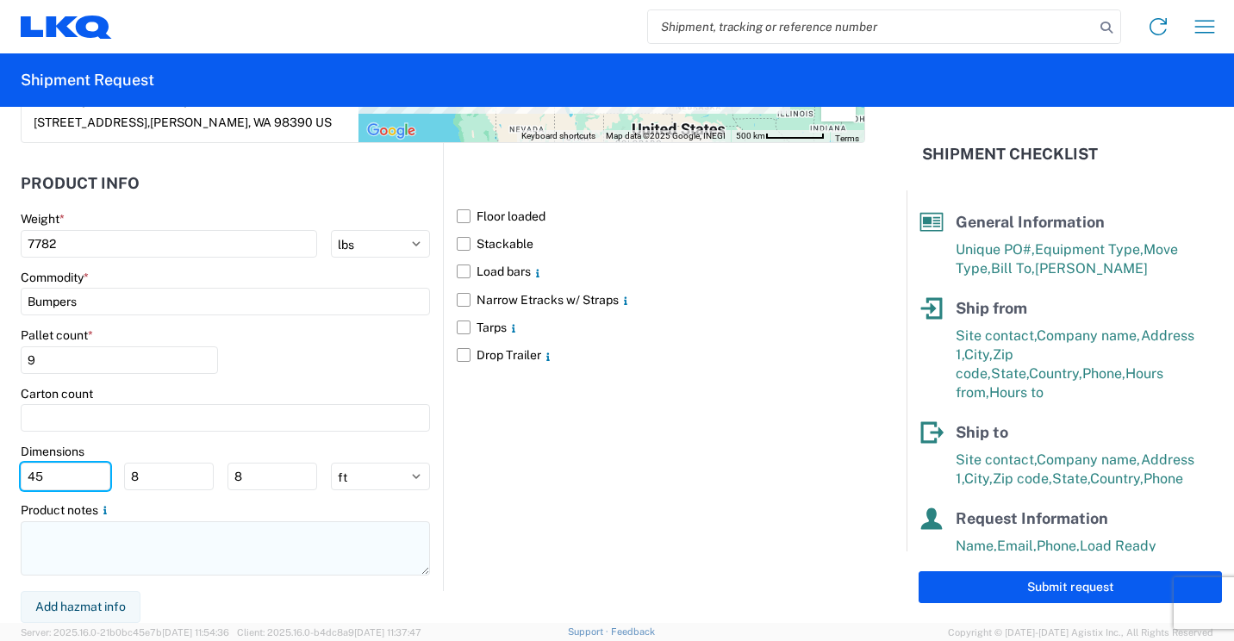
type input "45"
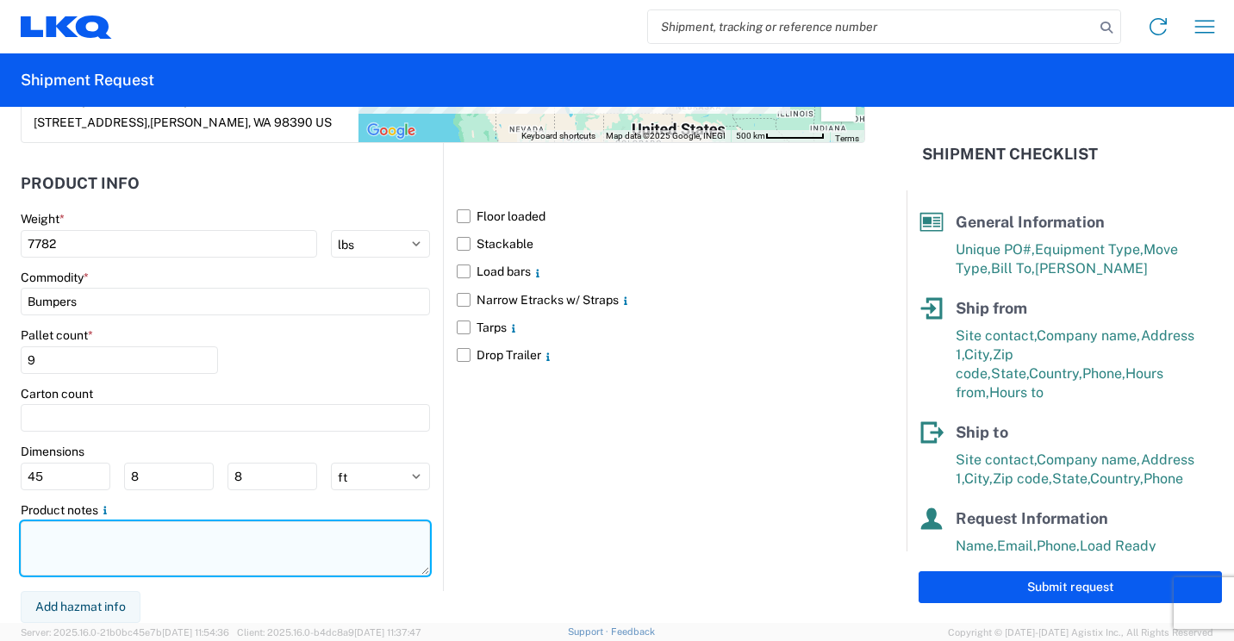
click at [296, 545] on textarea at bounding box center [225, 549] width 409 height 54
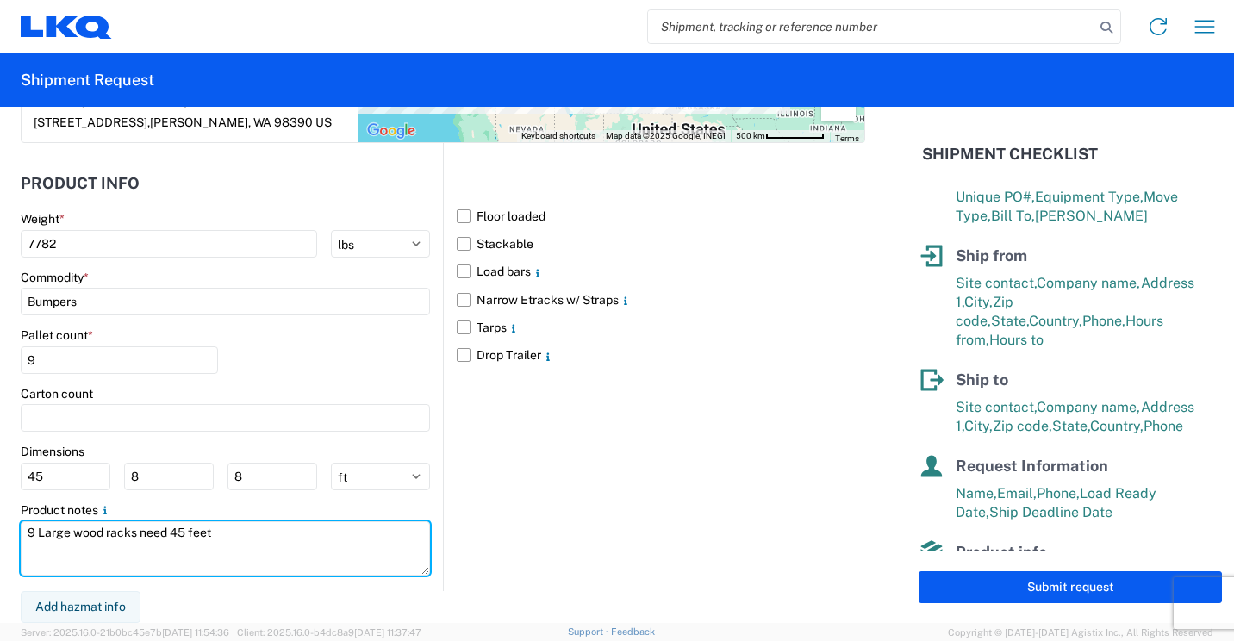
scroll to position [195, 0]
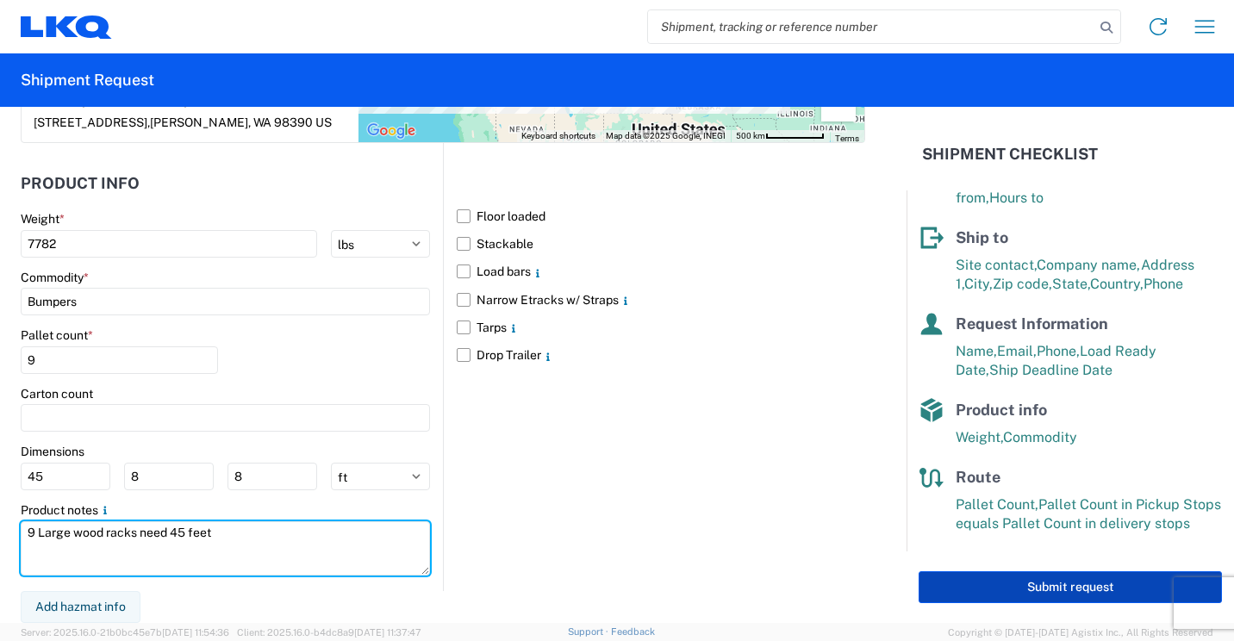
type textarea "9 Large wood racks need 45 feet"
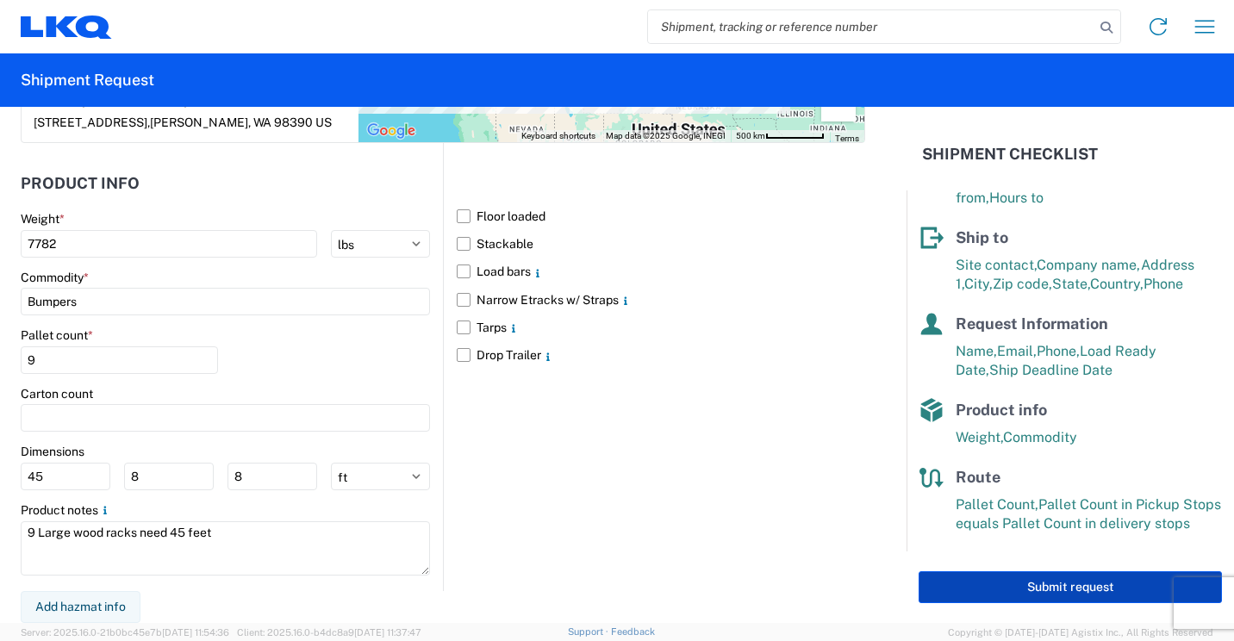
click at [1000, 584] on button "Submit request" at bounding box center [1070, 588] width 303 height 32
select select "US"
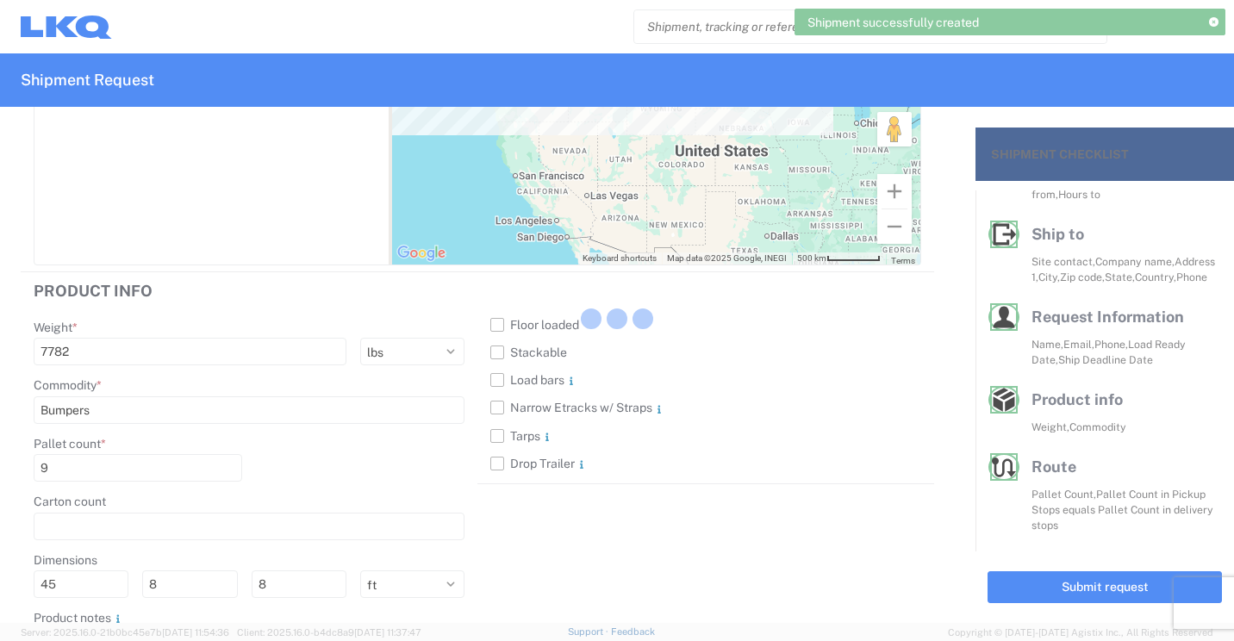
scroll to position [191, 0]
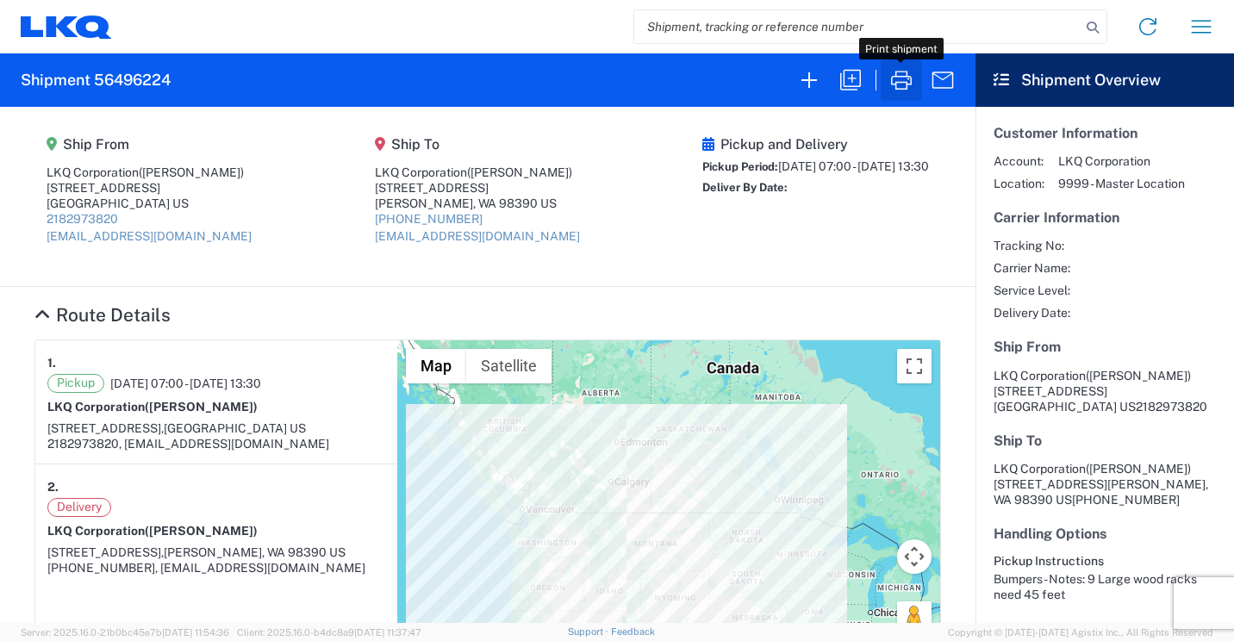
click at [901, 74] on icon "button" at bounding box center [902, 80] width 28 height 28
